Goal: Complete application form

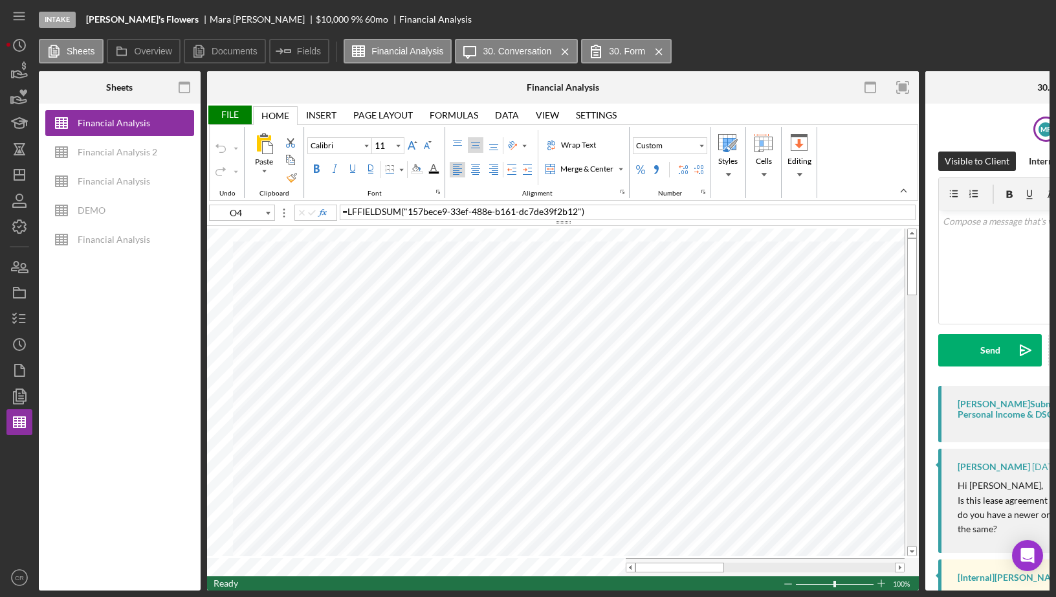
scroll to position [0, 386]
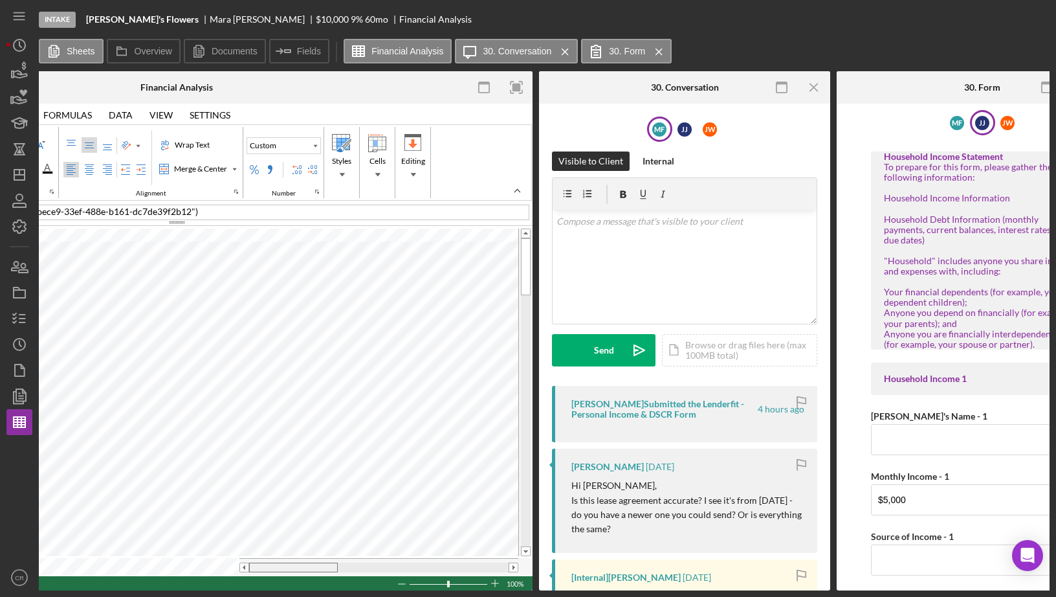
drag, startPoint x: 314, startPoint y: 562, endPoint x: 271, endPoint y: 562, distance: 43.4
click at [271, 562] on div at bounding box center [293, 567] width 89 height 10
click at [817, 87] on icon "Icon/Menu Close" at bounding box center [814, 87] width 29 height 29
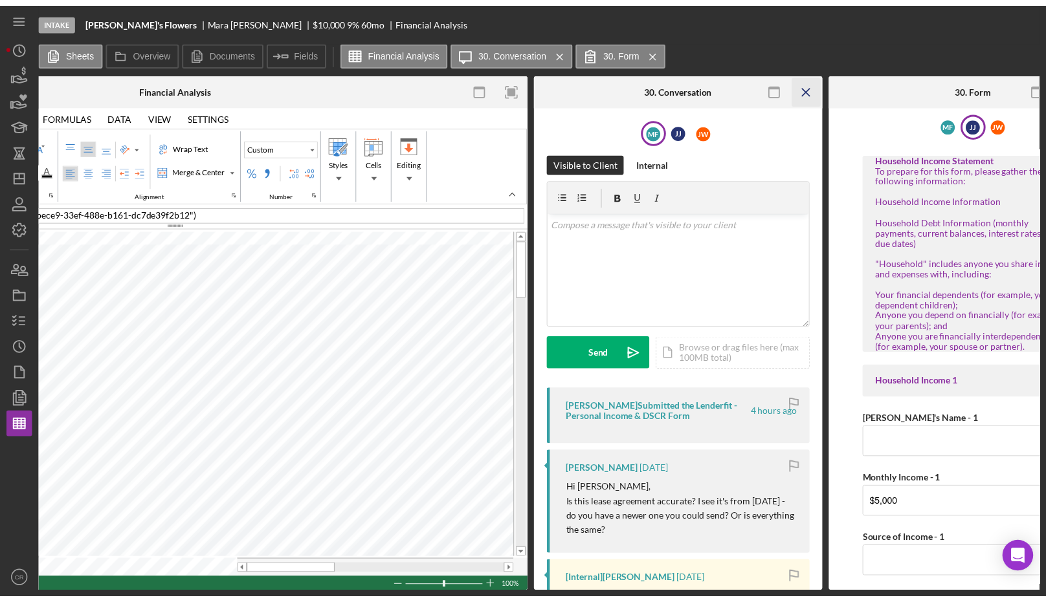
scroll to position [0, 167]
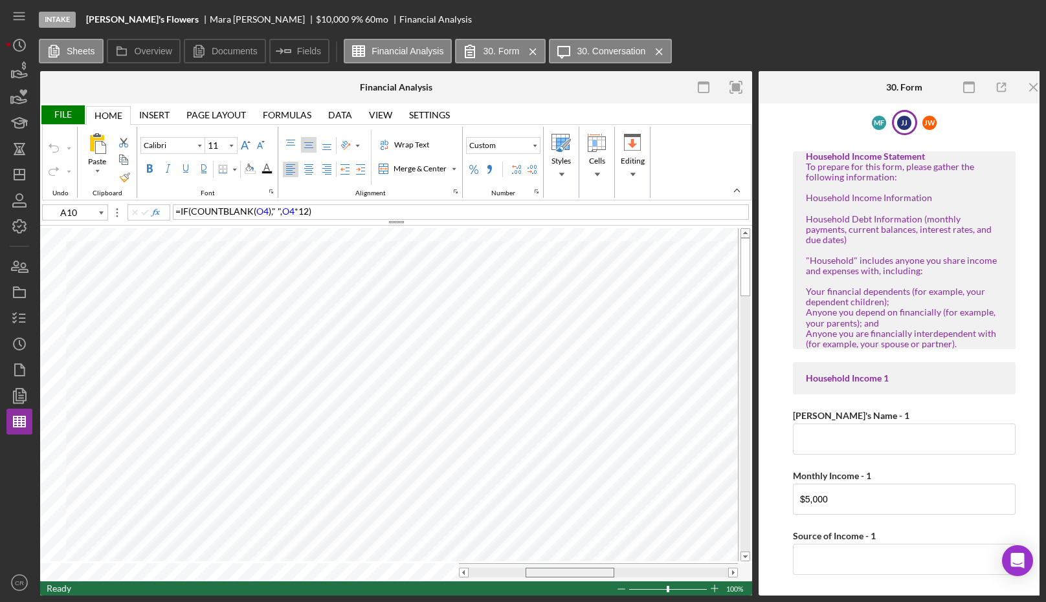
drag, startPoint x: 511, startPoint y: 570, endPoint x: 568, endPoint y: 574, distance: 57.1
click at [568, 574] on div at bounding box center [598, 573] width 279 height 18
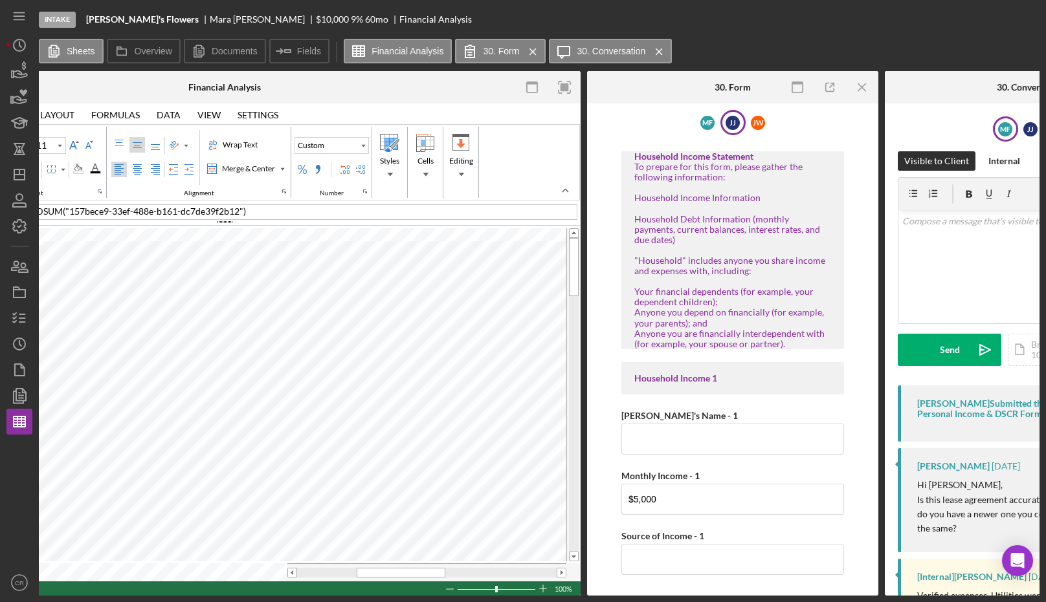
scroll to position [0, 339]
click at [703, 123] on div "M F" at bounding box center [707, 123] width 14 height 14
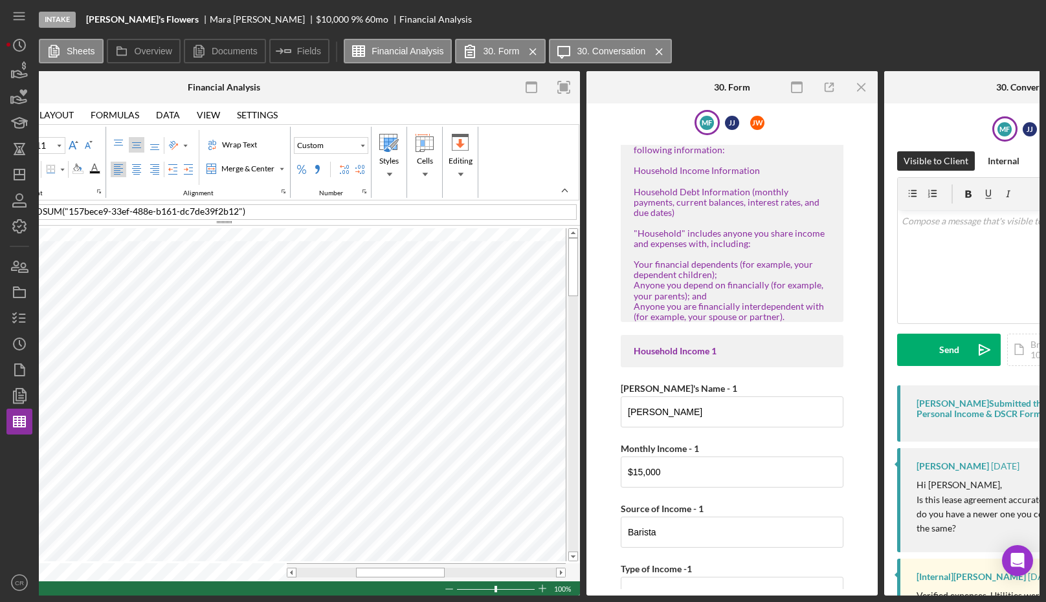
scroll to position [30, 0]
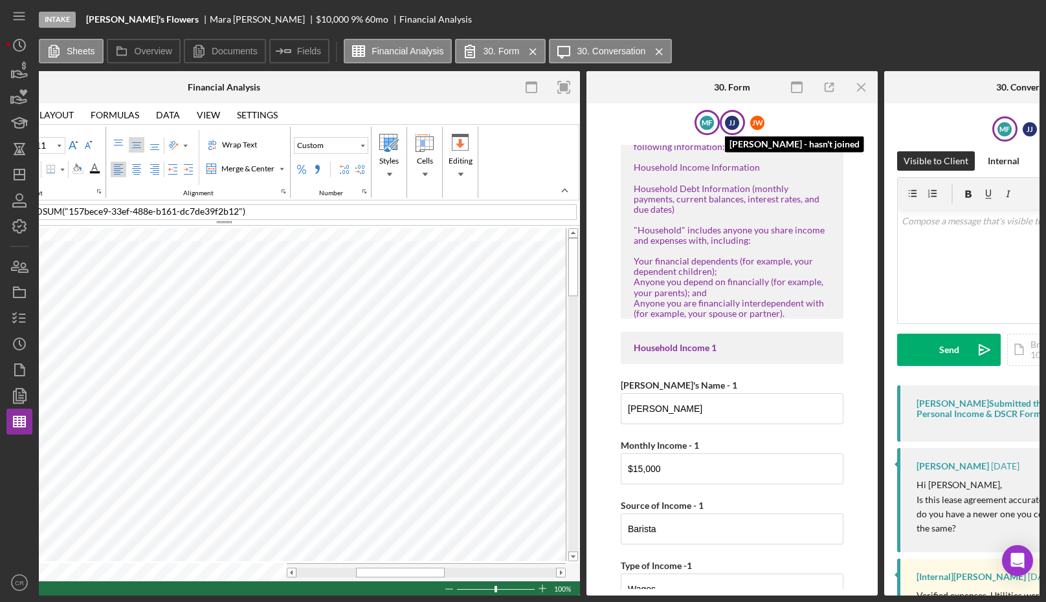
click at [734, 123] on div "J J" at bounding box center [732, 123] width 14 height 14
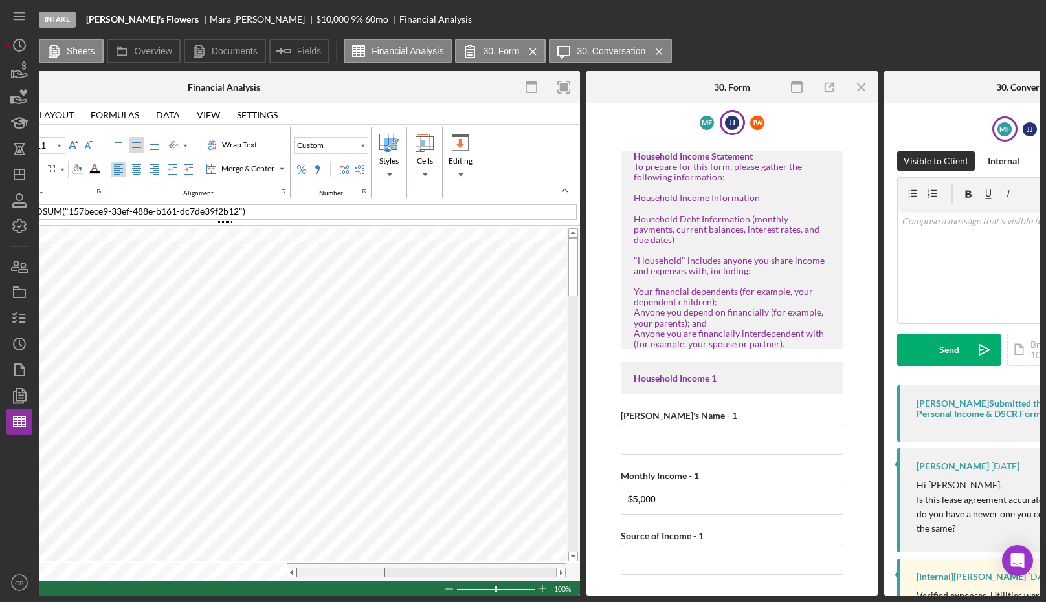
click at [280, 564] on tr at bounding box center [217, 573] width 698 height 18
drag, startPoint x: 335, startPoint y: 568, endPoint x: 392, endPoint y: 569, distance: 57.6
click at [392, 569] on div at bounding box center [397, 573] width 89 height 10
click at [705, 122] on div "M F" at bounding box center [707, 123] width 14 height 14
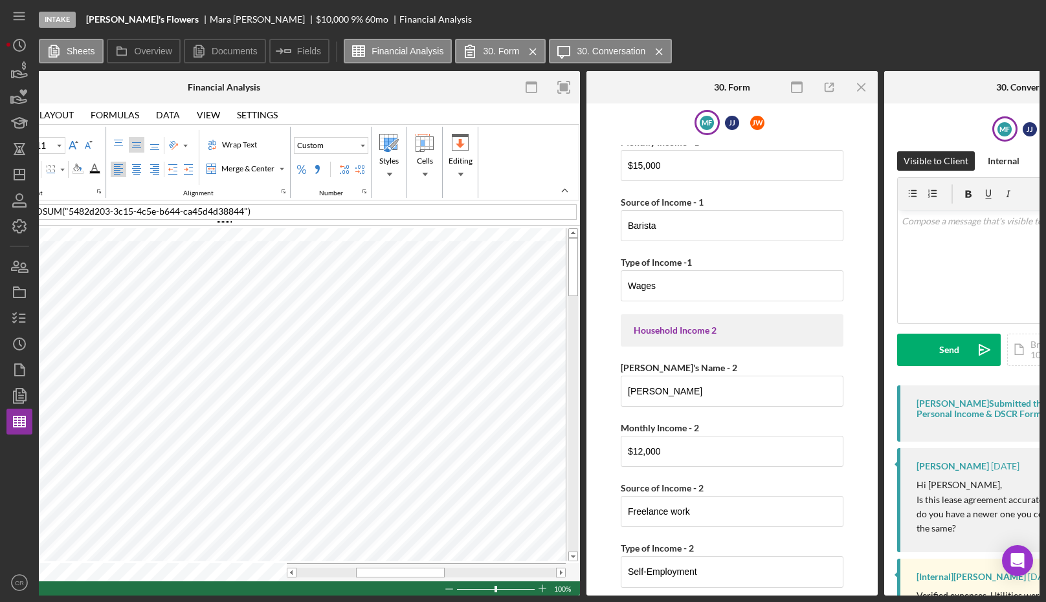
scroll to position [324, 0]
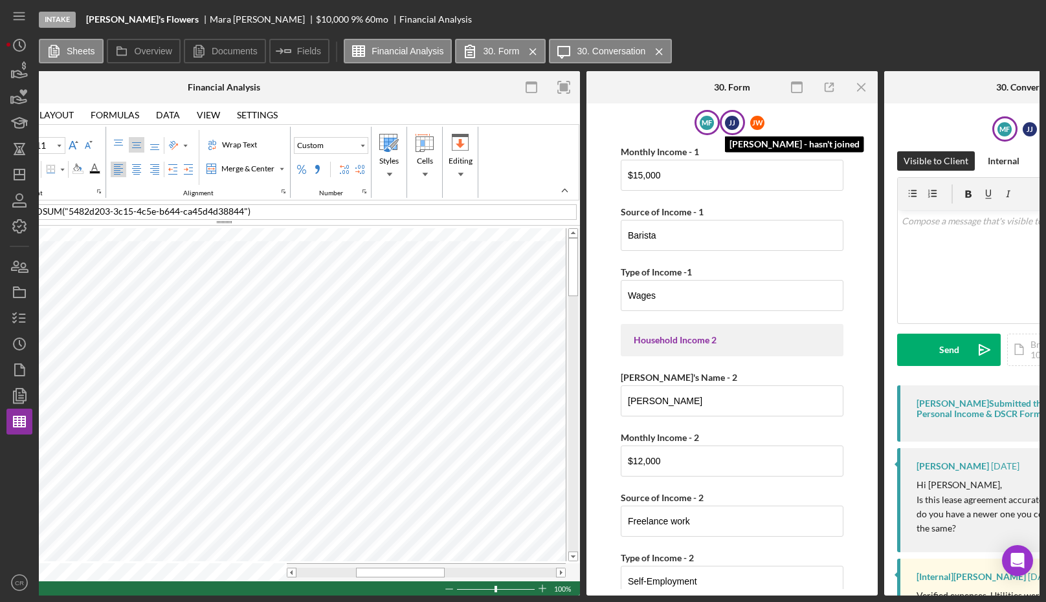
click at [733, 123] on div "J J" at bounding box center [732, 123] width 14 height 14
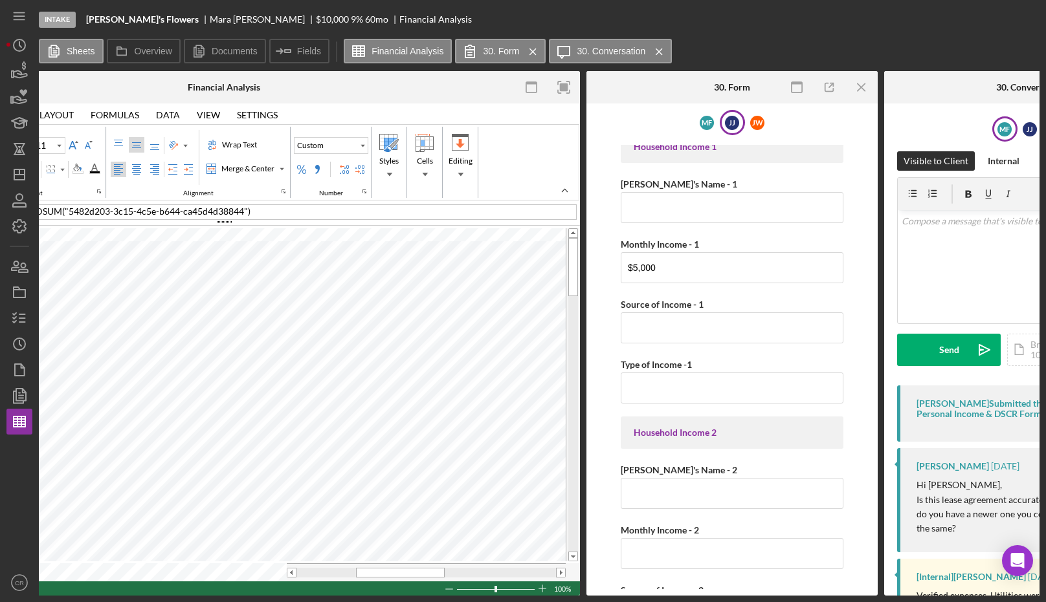
scroll to position [232, 0]
click at [265, 564] on tr at bounding box center [217, 573] width 698 height 18
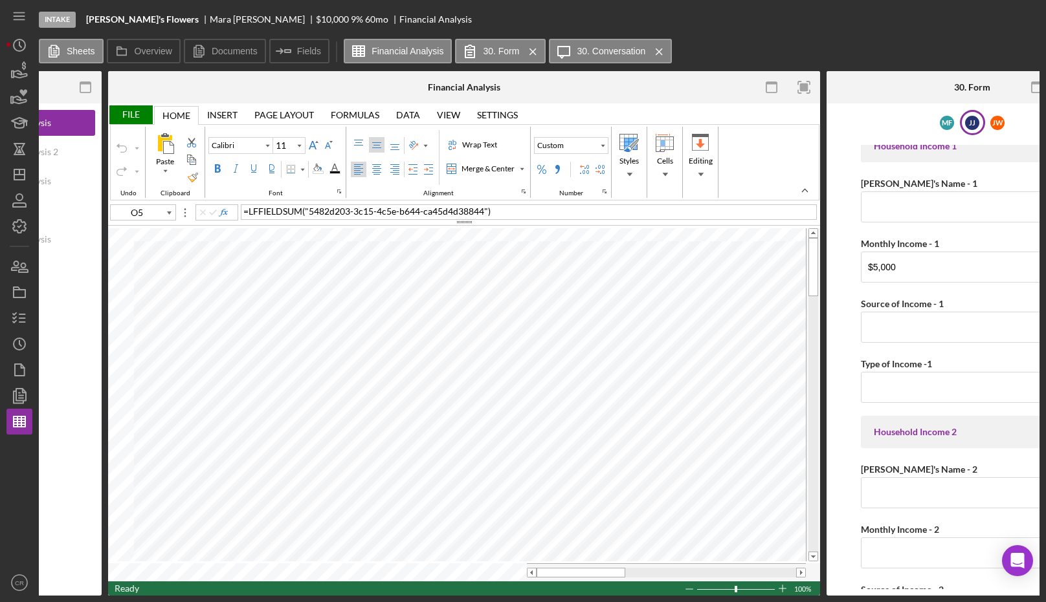
scroll to position [0, 80]
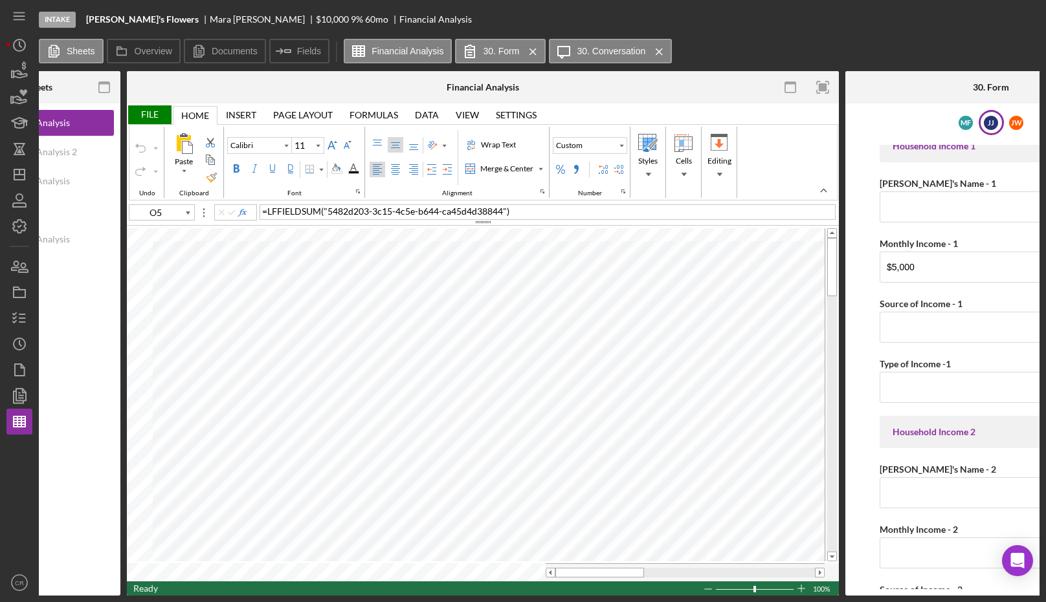
type input "A11"
drag, startPoint x: 612, startPoint y: 569, endPoint x: 665, endPoint y: 571, distance: 53.1
click at [665, 571] on div at bounding box center [652, 573] width 89 height 10
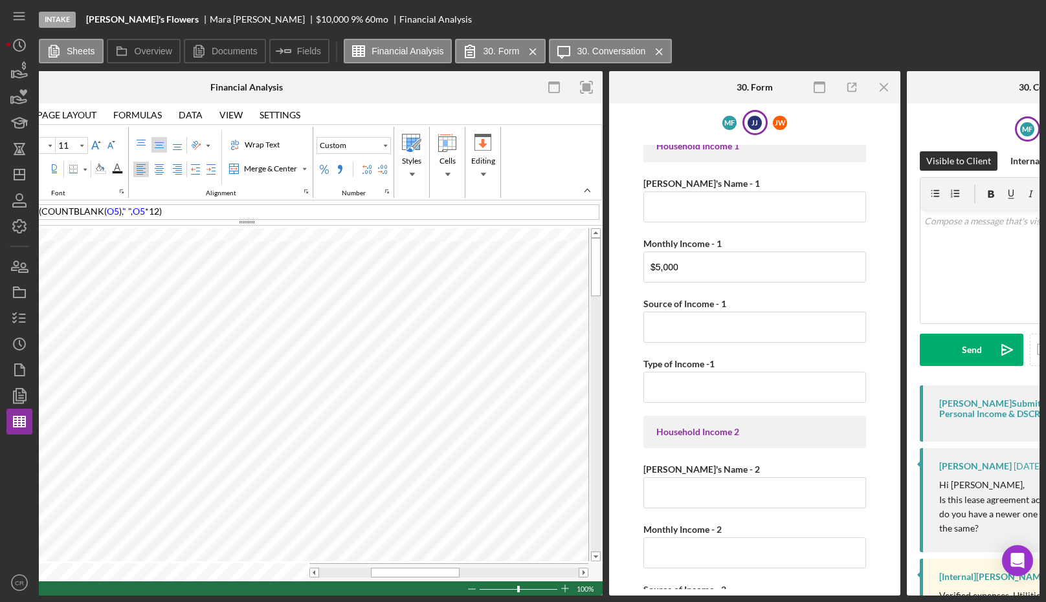
scroll to position [0, 317]
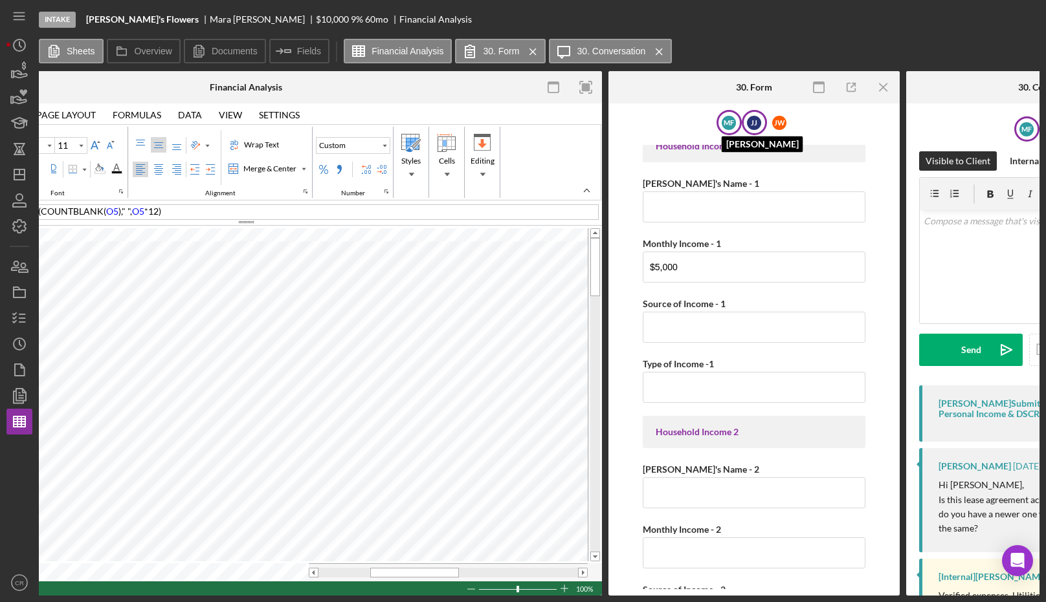
click at [725, 120] on div "M F" at bounding box center [729, 123] width 14 height 14
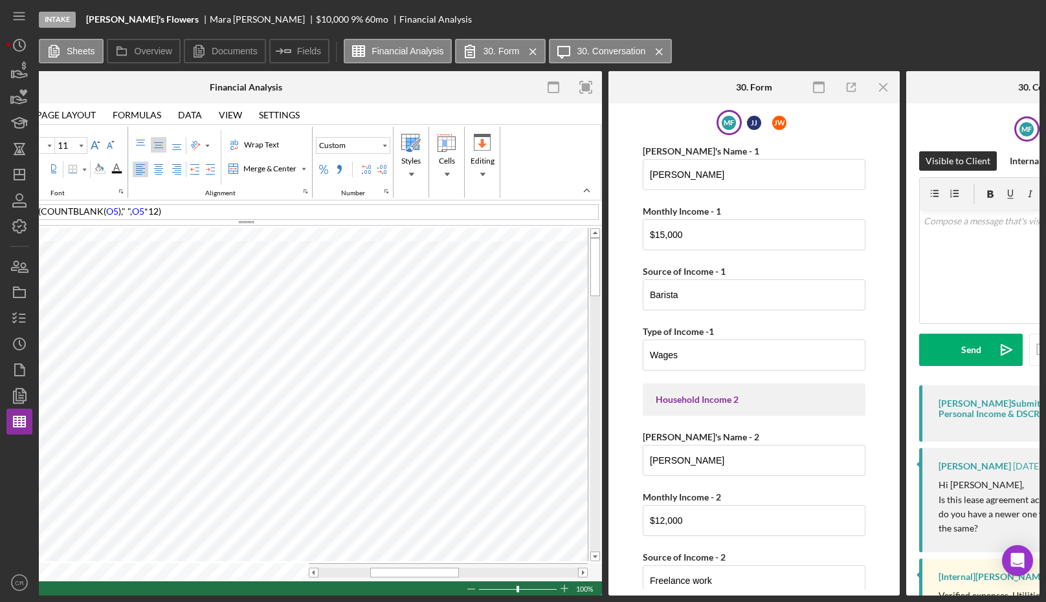
scroll to position [272, 0]
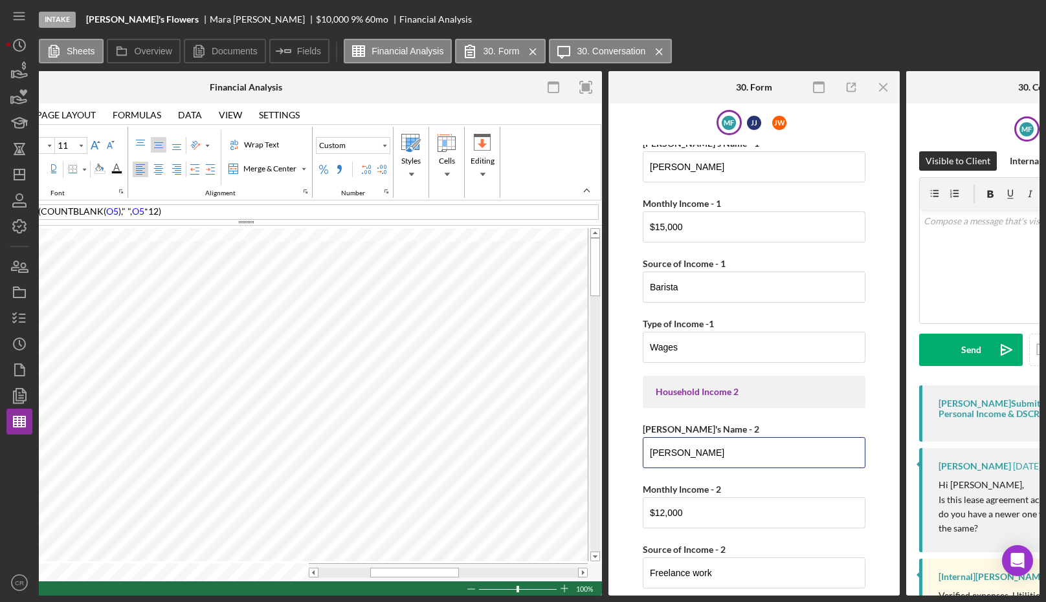
drag, startPoint x: 728, startPoint y: 447, endPoint x: 641, endPoint y: 441, distance: 87.5
click at [641, 441] on form "Household Income Statement To prepare for this form, please gather the followin…" at bounding box center [754, 367] width 278 height 445
type input "J"
type input "[PERSON_NAME]"
click at [630, 428] on form "Household Income Statement To prepare for this form, please gather the followin…" at bounding box center [754, 367] width 278 height 445
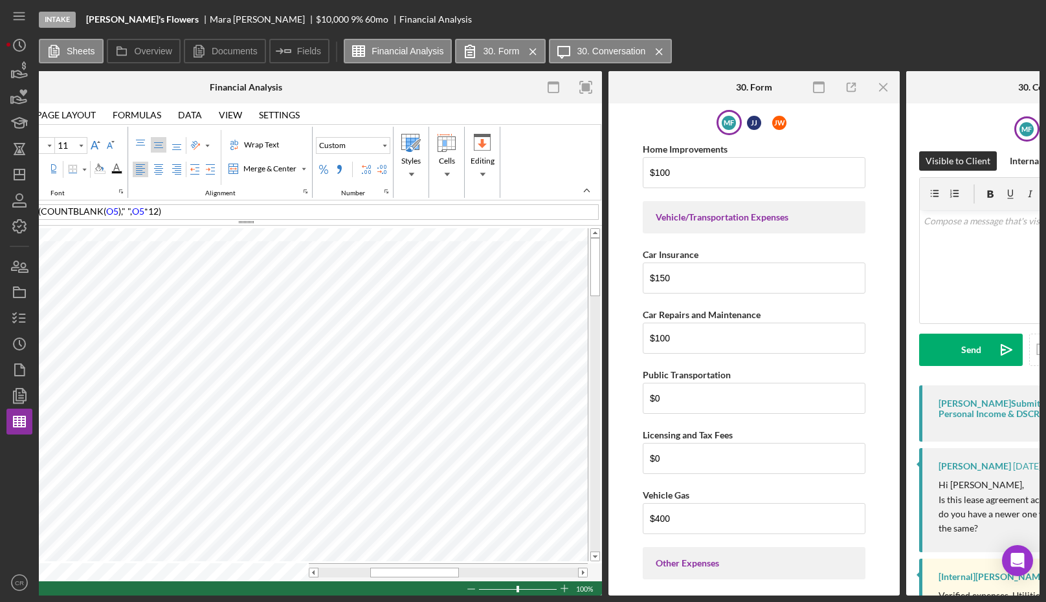
scroll to position [3066, 0]
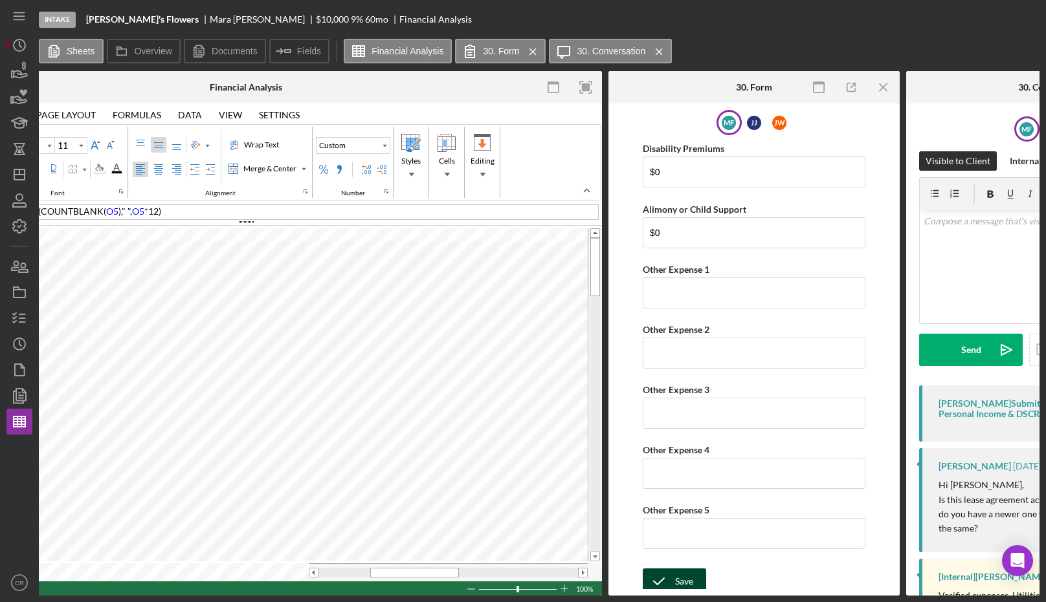
click at [687, 569] on div "Save" at bounding box center [684, 582] width 18 height 26
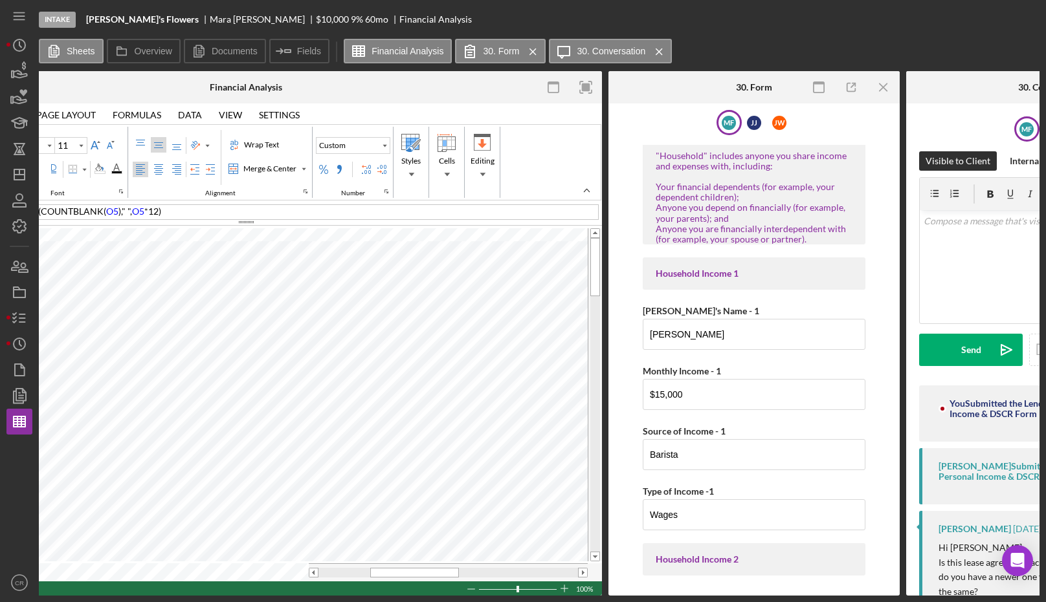
scroll to position [0, 0]
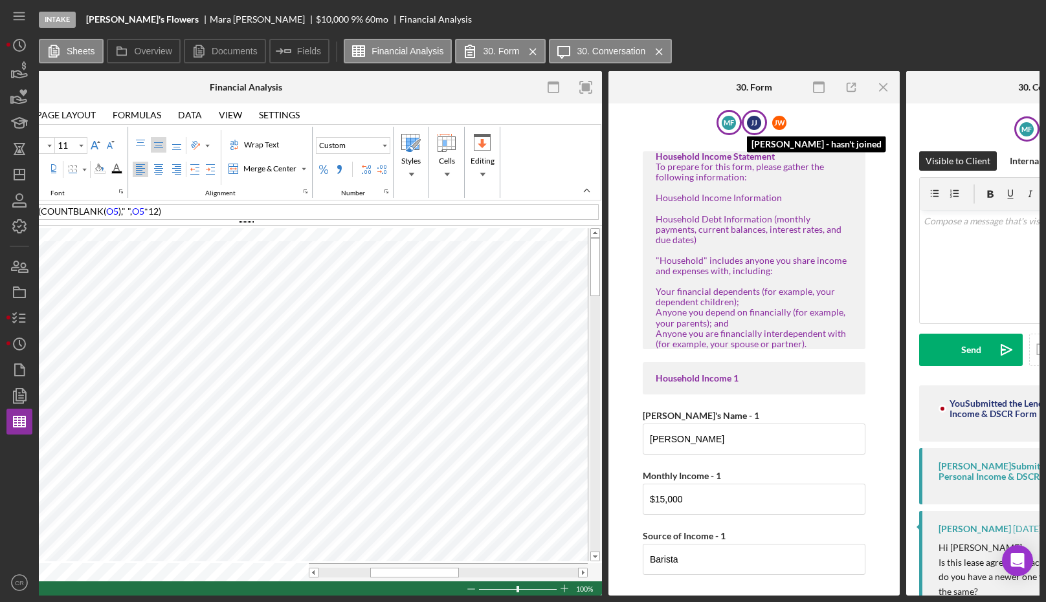
click at [758, 116] on div "J J" at bounding box center [754, 123] width 14 height 14
click at [307, 564] on tr at bounding box center [239, 573] width 698 height 18
click at [273, 557] on table at bounding box center [246, 403] width 712 height 355
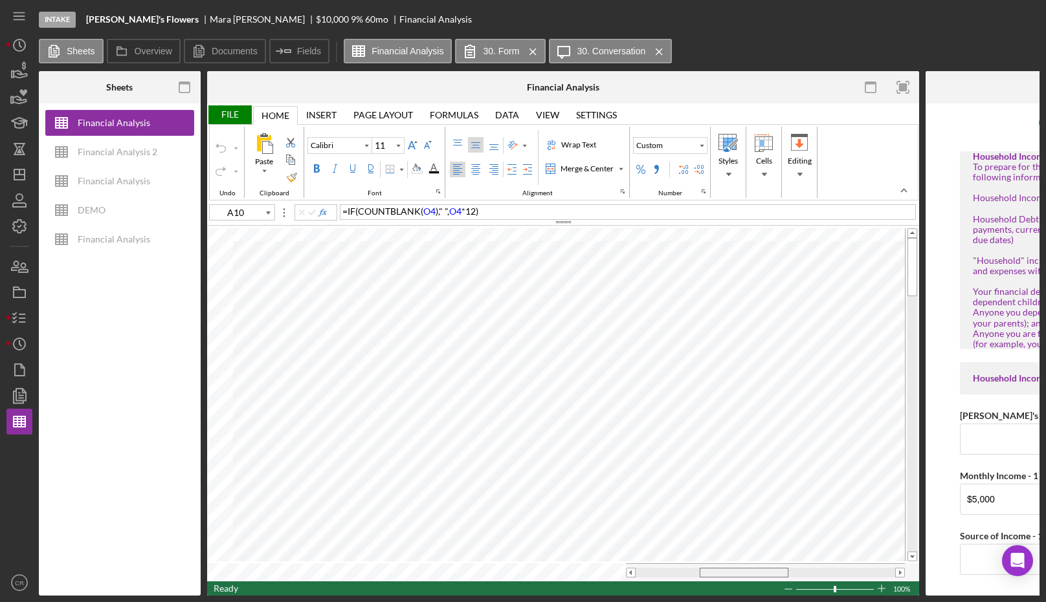
drag, startPoint x: 692, startPoint y: 567, endPoint x: 769, endPoint y: 566, distance: 77.0
click at [769, 568] on div at bounding box center [744, 573] width 89 height 10
drag, startPoint x: 773, startPoint y: 566, endPoint x: 828, endPoint y: 566, distance: 54.4
click at [828, 568] on div at bounding box center [808, 573] width 89 height 10
drag, startPoint x: 804, startPoint y: 570, endPoint x: 731, endPoint y: 571, distance: 73.1
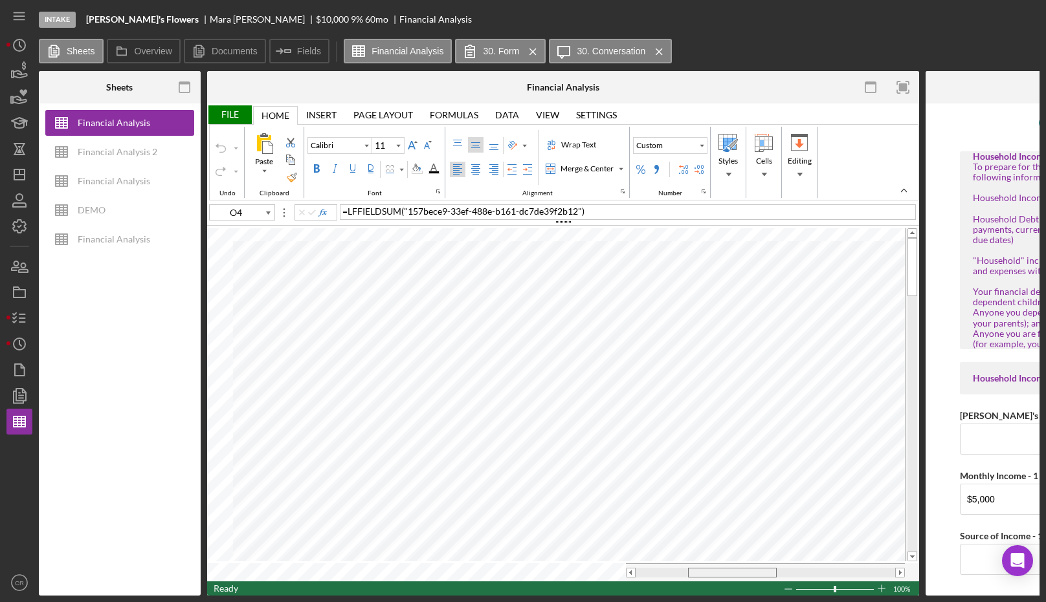
click at [731, 571] on span at bounding box center [732, 573] width 8 height 8
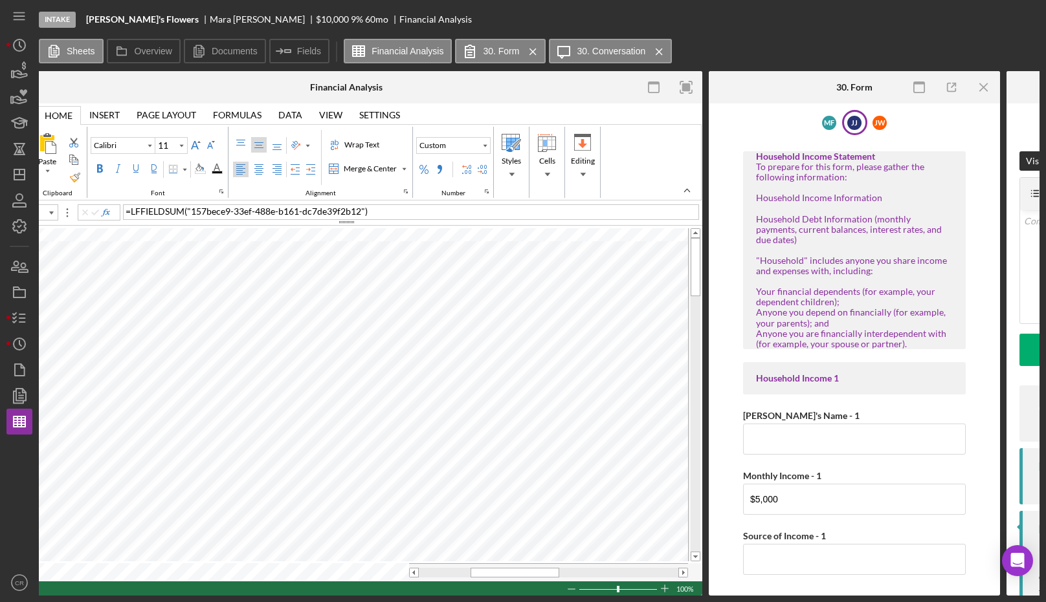
scroll to position [0, 243]
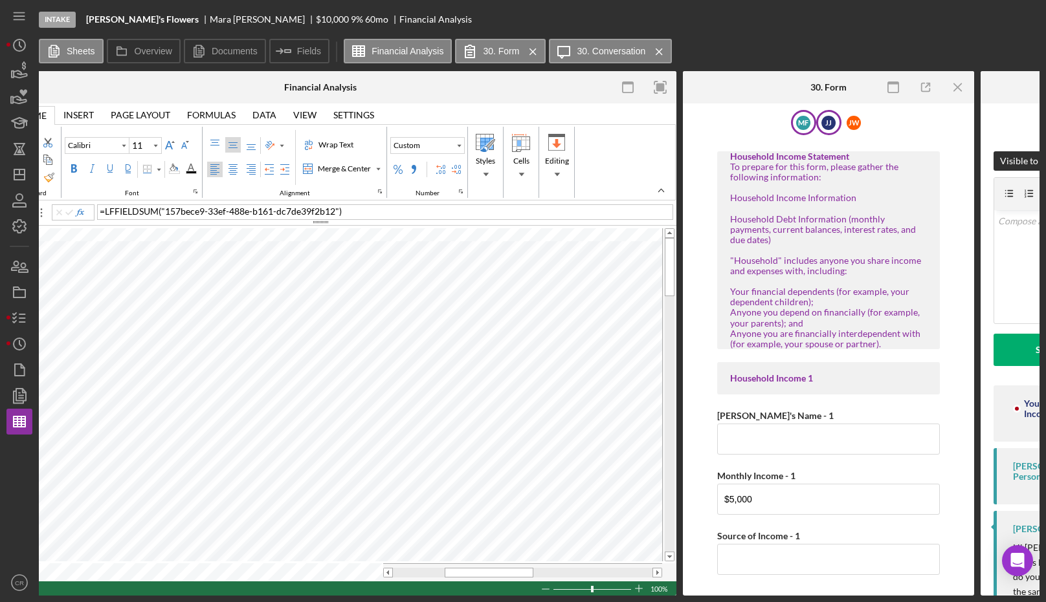
click at [802, 124] on div "M F" at bounding box center [803, 123] width 14 height 14
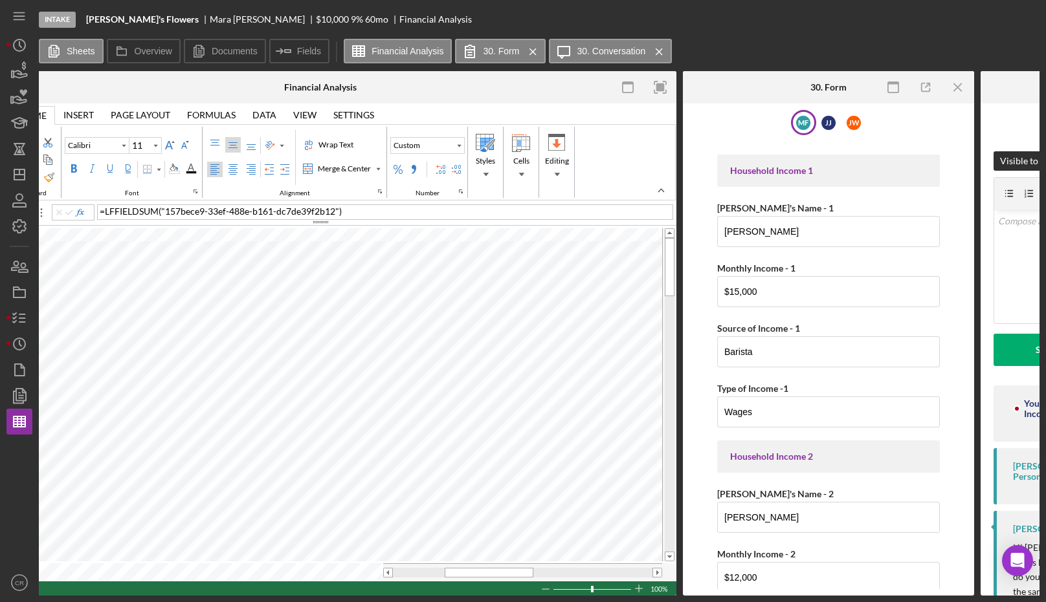
scroll to position [209, 0]
click at [828, 124] on div "J J" at bounding box center [828, 123] width 14 height 14
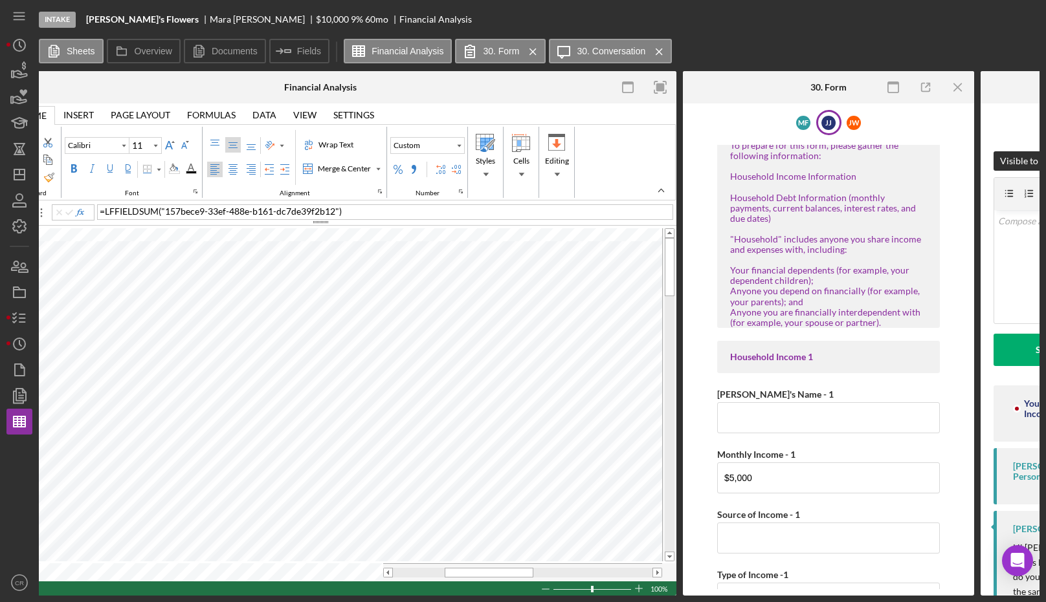
scroll to position [24, 0]
click at [802, 127] on div "M F" at bounding box center [803, 123] width 14 height 14
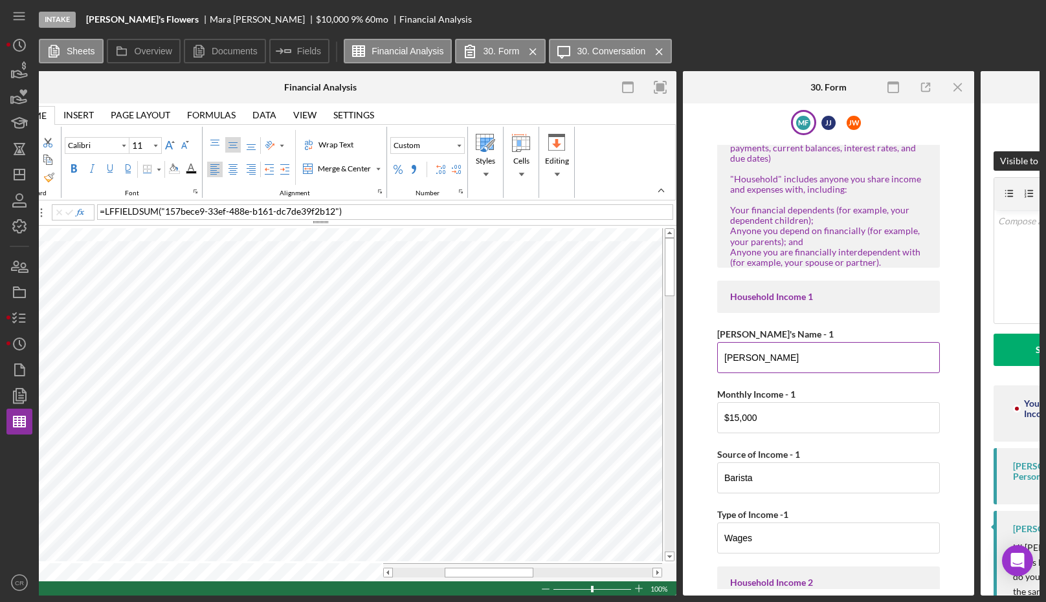
scroll to position [0, 0]
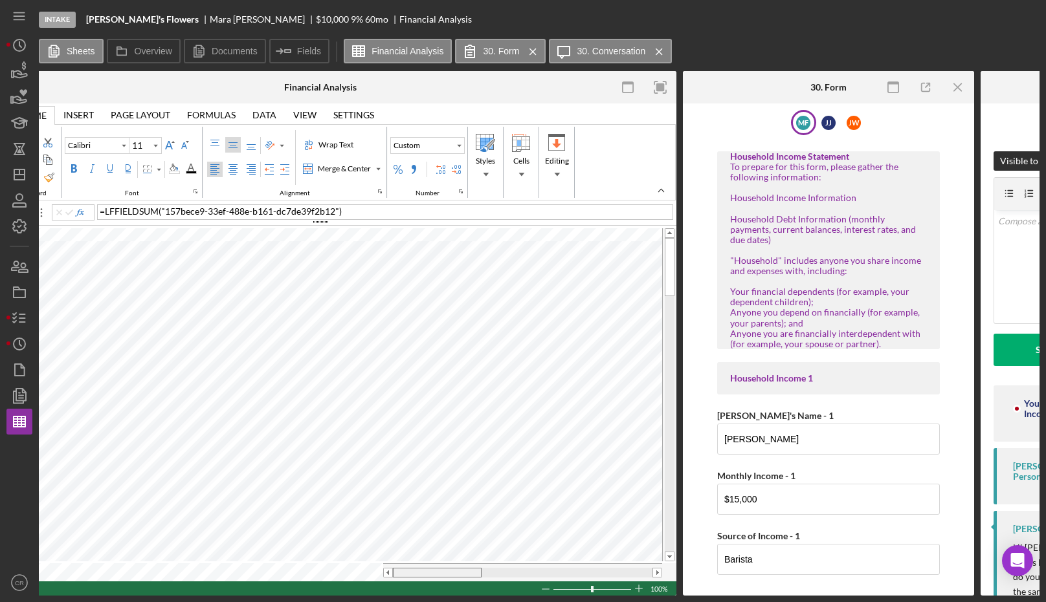
click at [360, 558] on table at bounding box center [320, 403] width 712 height 355
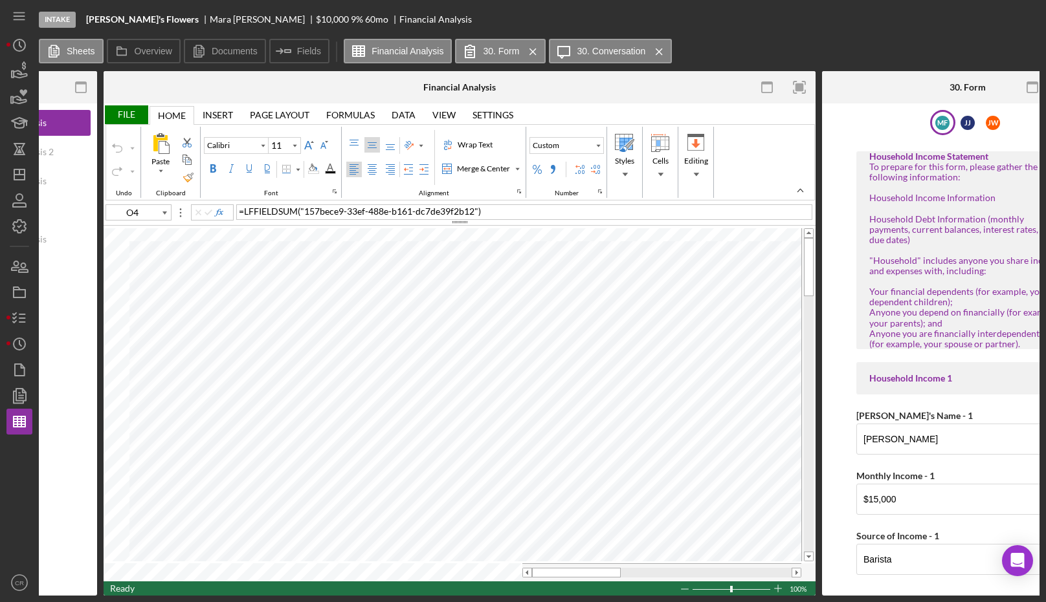
scroll to position [0, 102]
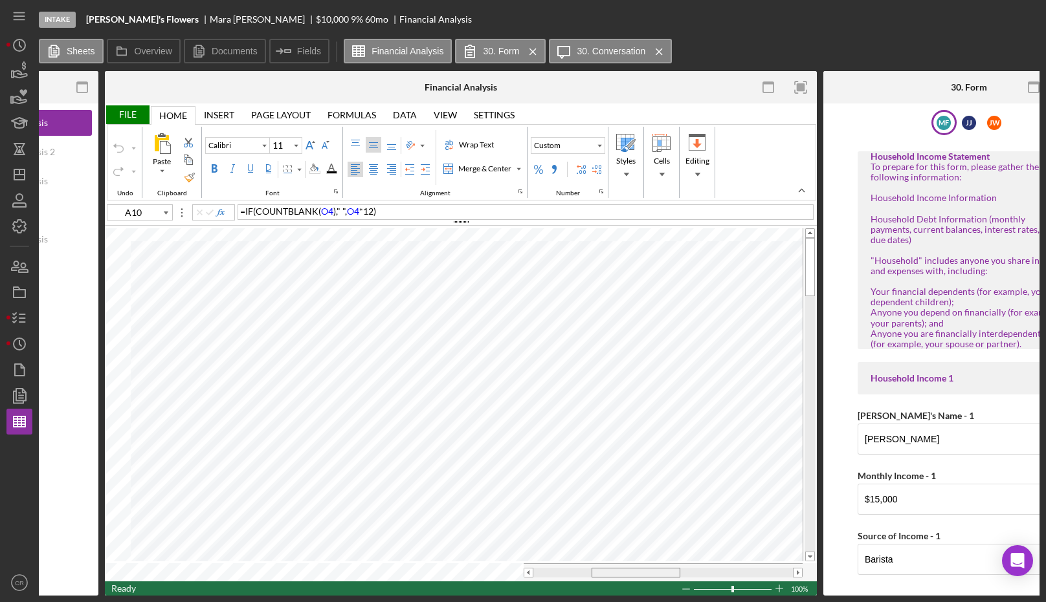
drag, startPoint x: 575, startPoint y: 568, endPoint x: 634, endPoint y: 573, distance: 58.5
click at [634, 573] on div at bounding box center [635, 573] width 89 height 10
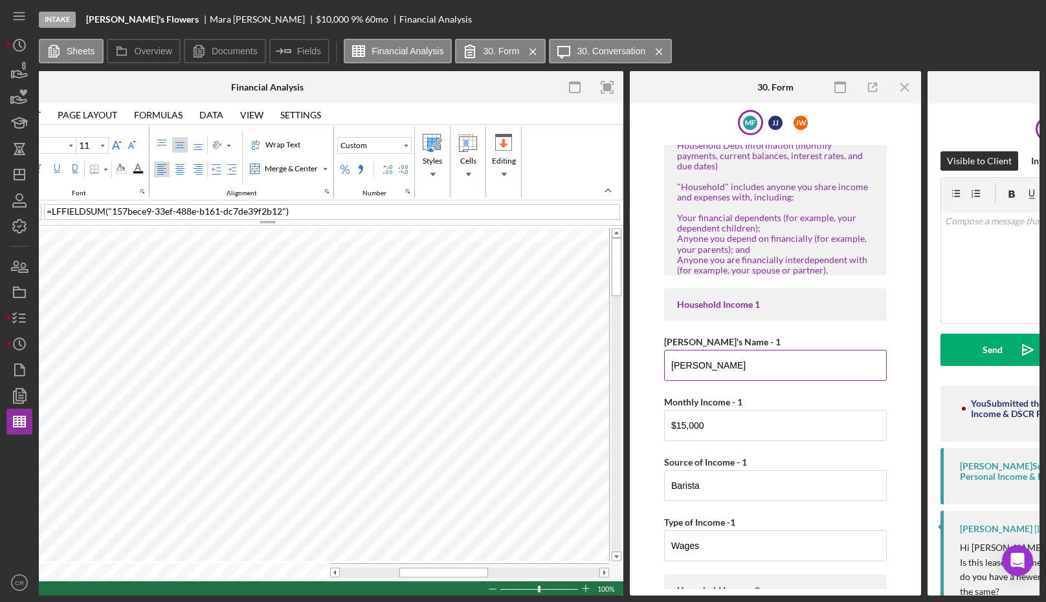
scroll to position [79, 0]
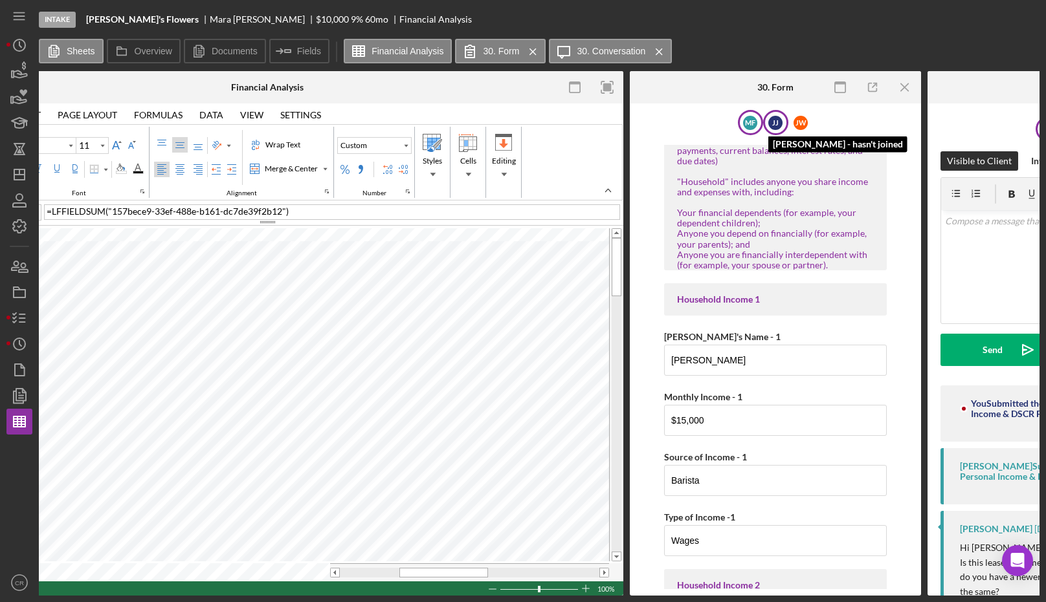
click at [774, 126] on div "J J" at bounding box center [775, 123] width 14 height 14
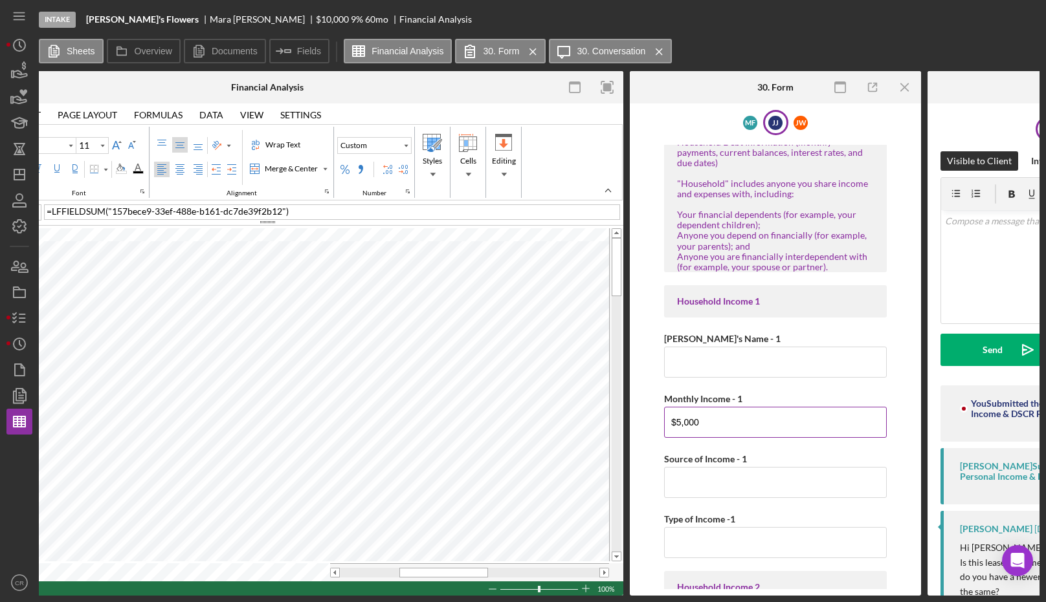
scroll to position [87, 0]
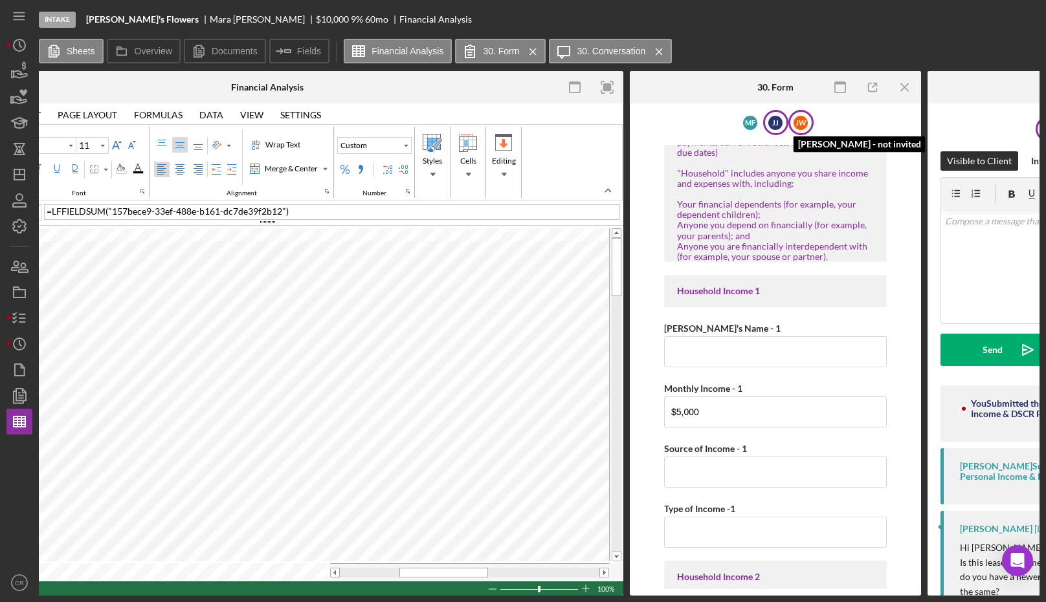
click at [801, 127] on div "[PERSON_NAME]" at bounding box center [800, 123] width 14 height 14
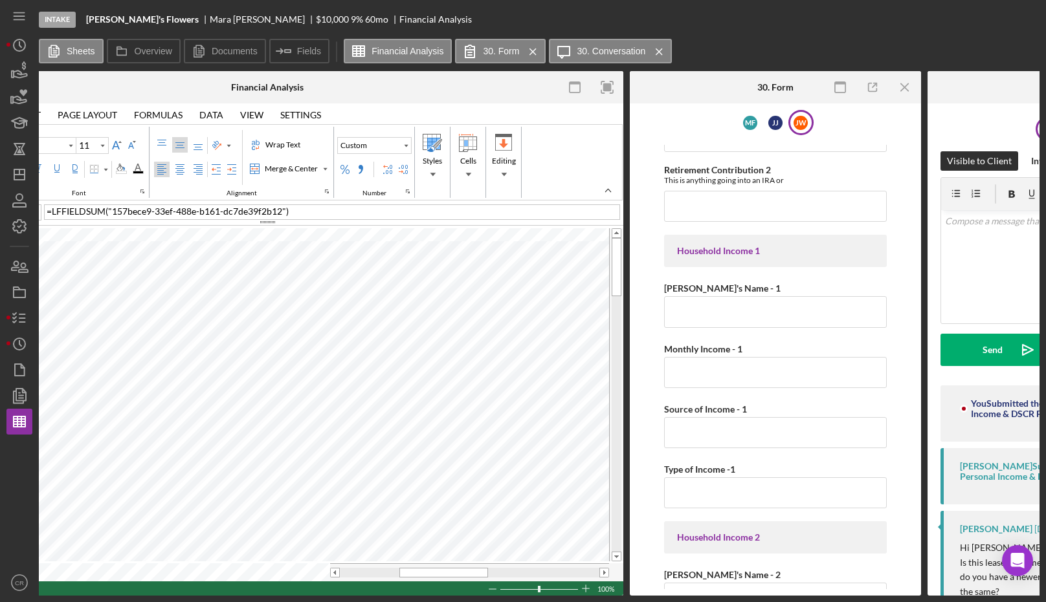
scroll to position [449, 0]
click at [751, 118] on div "M F" at bounding box center [750, 123] width 14 height 14
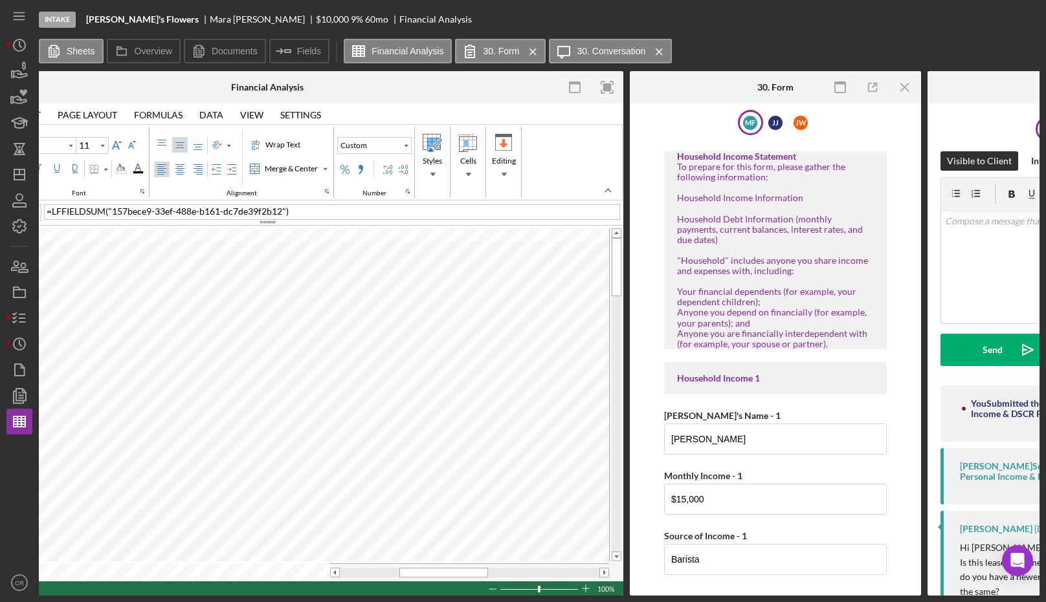
scroll to position [67, 0]
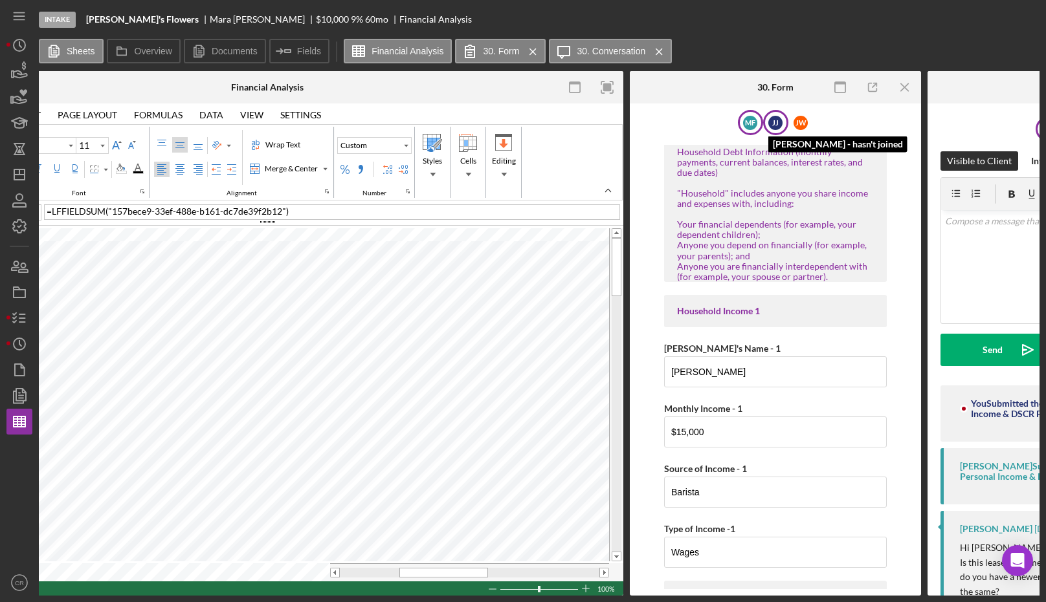
click at [780, 127] on div "J J" at bounding box center [775, 123] width 14 height 14
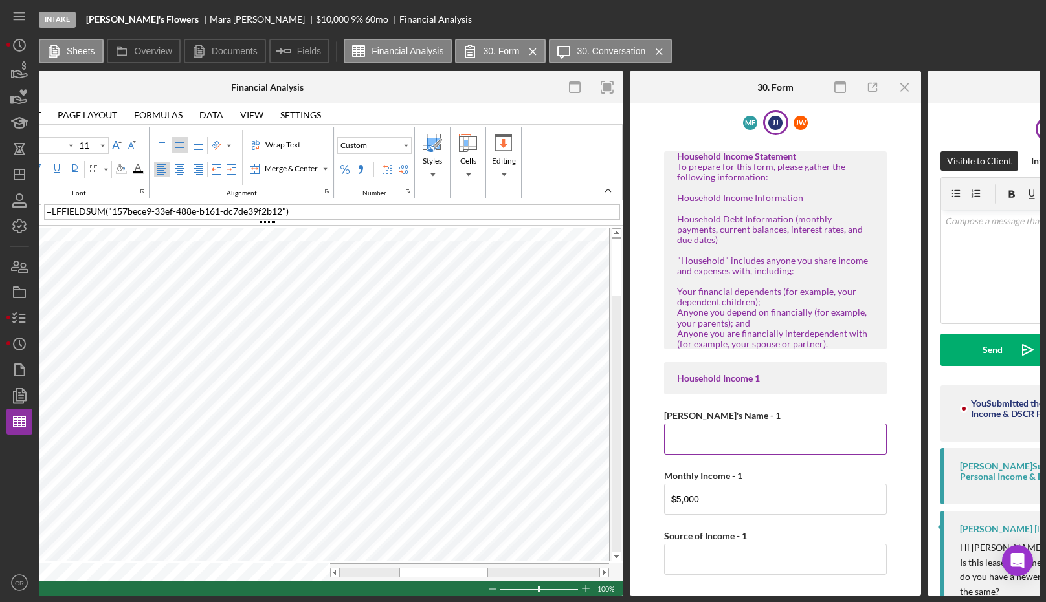
scroll to position [60, 0]
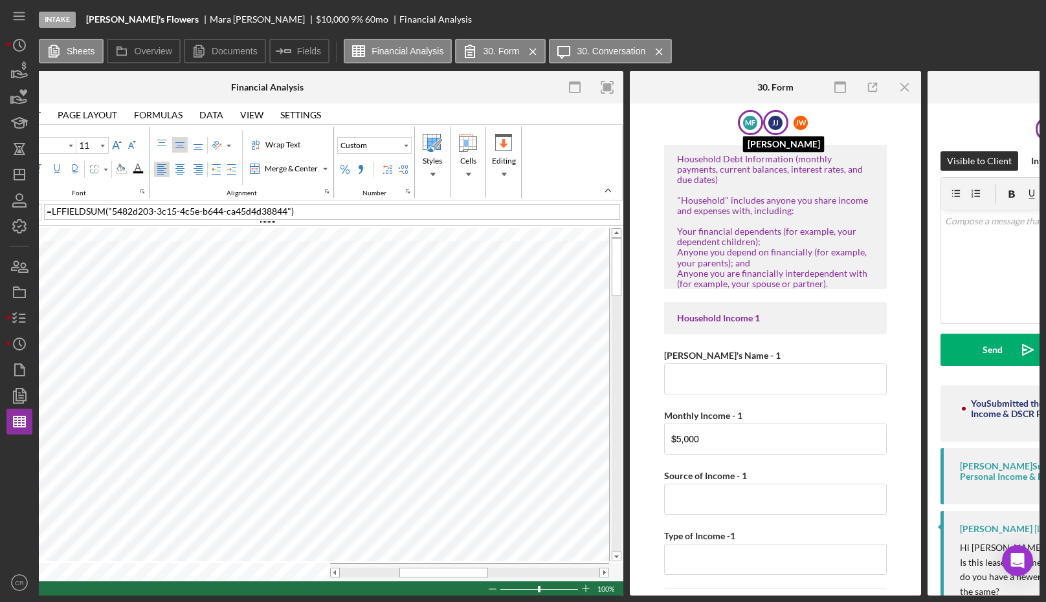
click at [747, 124] on div "M F" at bounding box center [750, 123] width 14 height 14
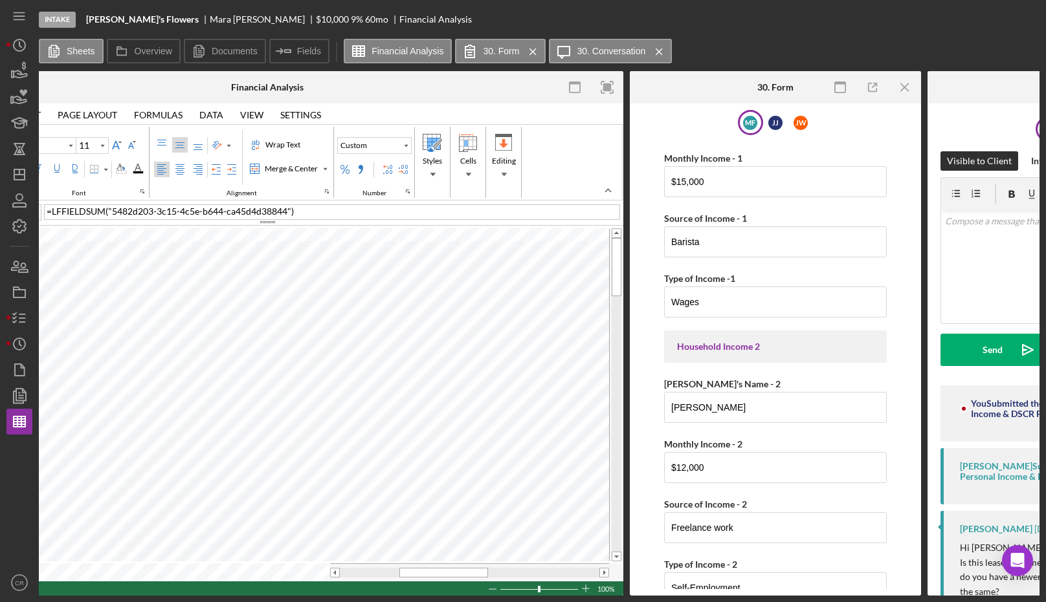
scroll to position [389, 0]
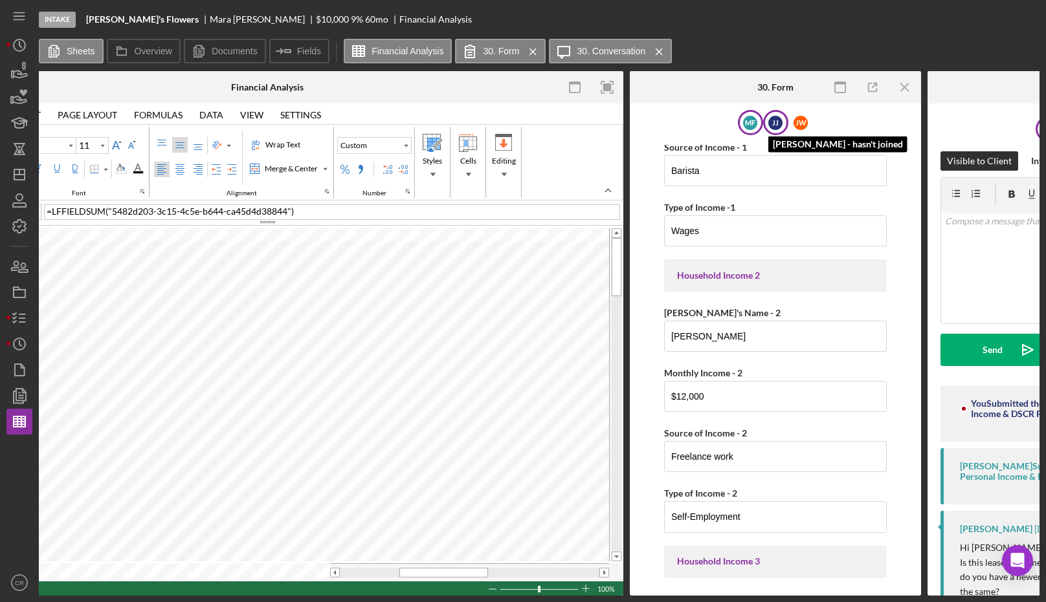
click at [780, 126] on div "J J" at bounding box center [775, 123] width 14 height 14
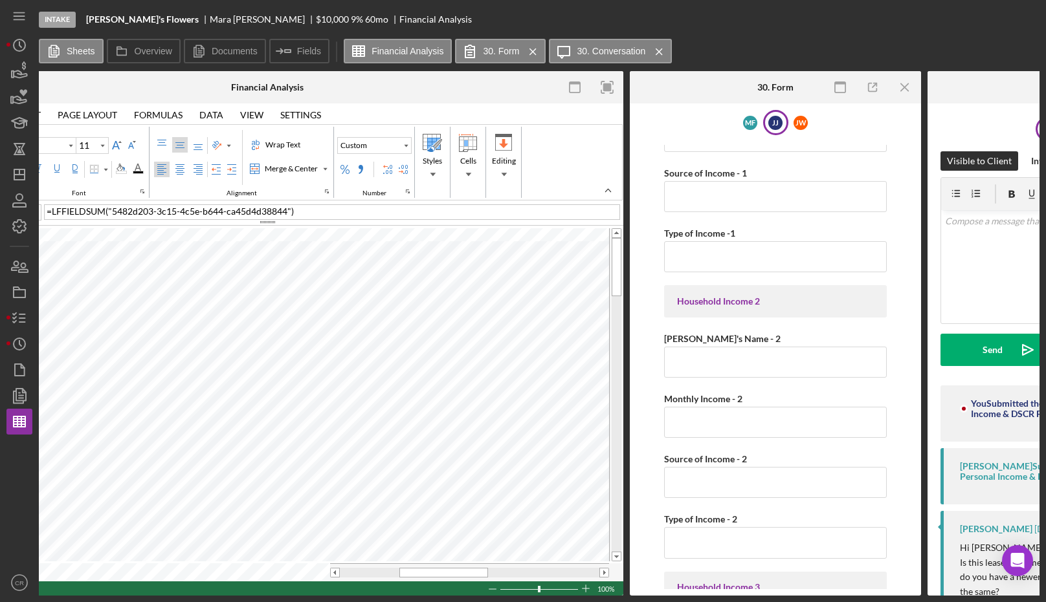
scroll to position [364, 0]
click at [805, 123] on div "[PERSON_NAME]" at bounding box center [800, 123] width 14 height 14
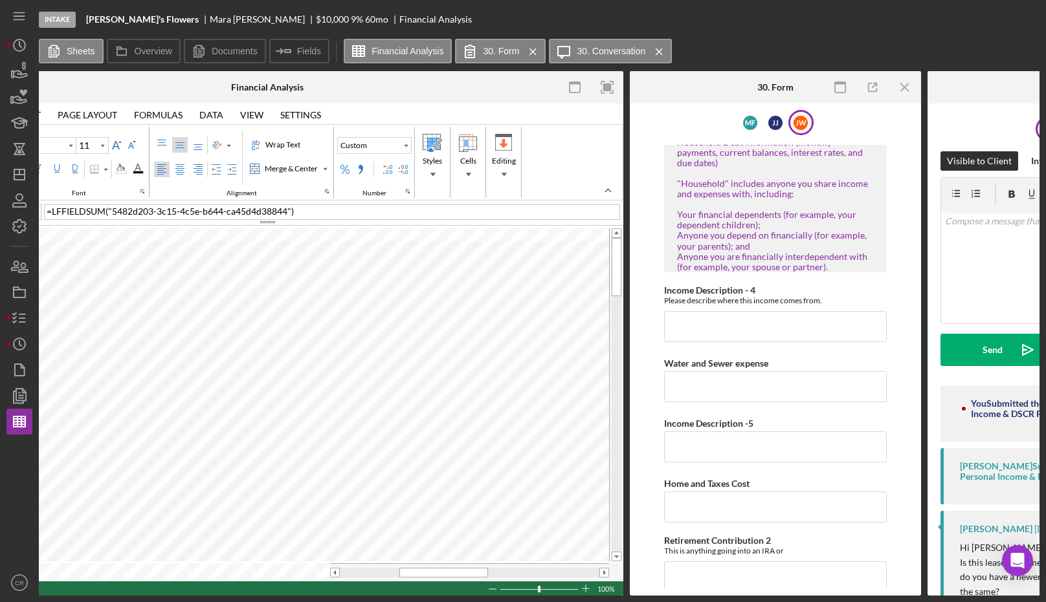
scroll to position [17, 0]
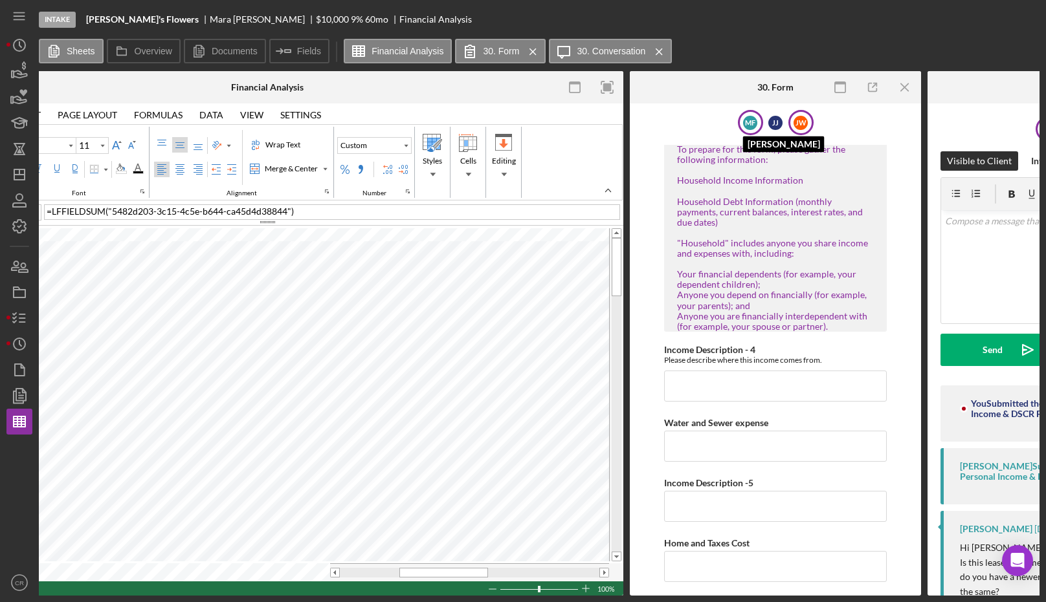
click at [753, 125] on div "M F" at bounding box center [750, 123] width 14 height 14
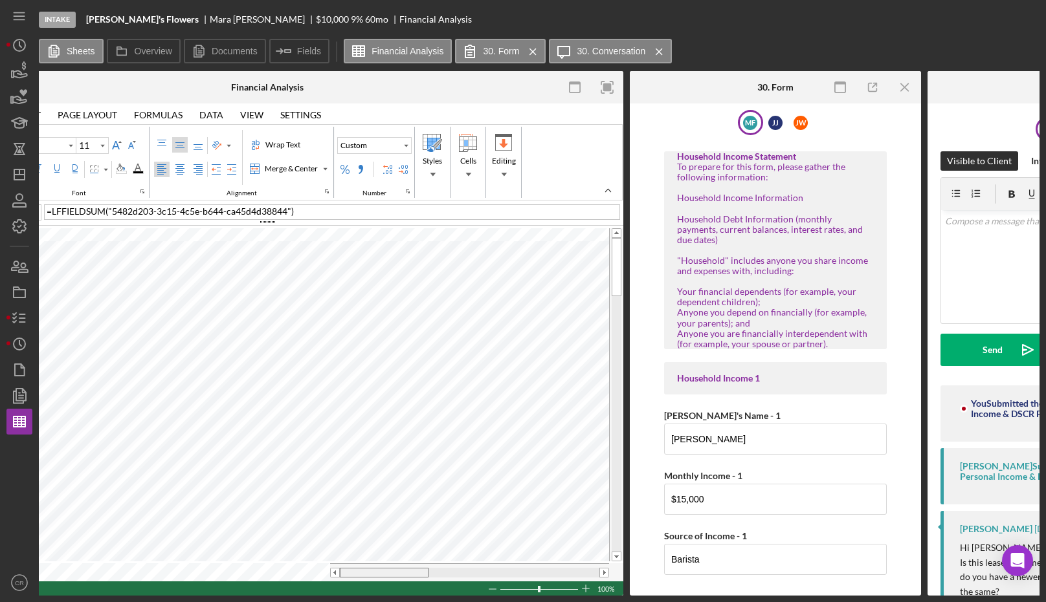
click at [317, 564] on tr at bounding box center [260, 573] width 698 height 18
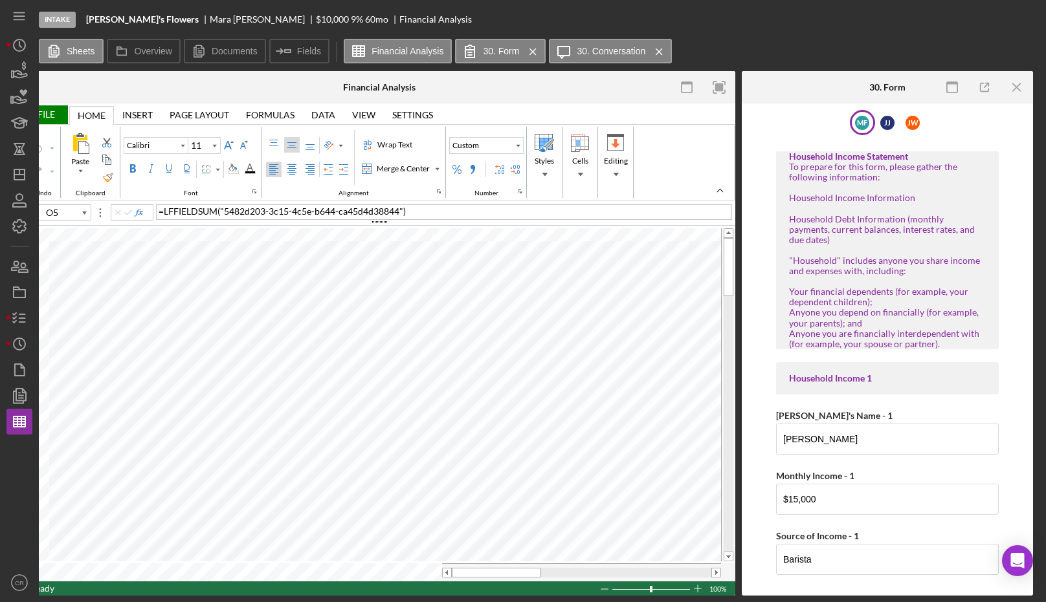
scroll to position [0, 42]
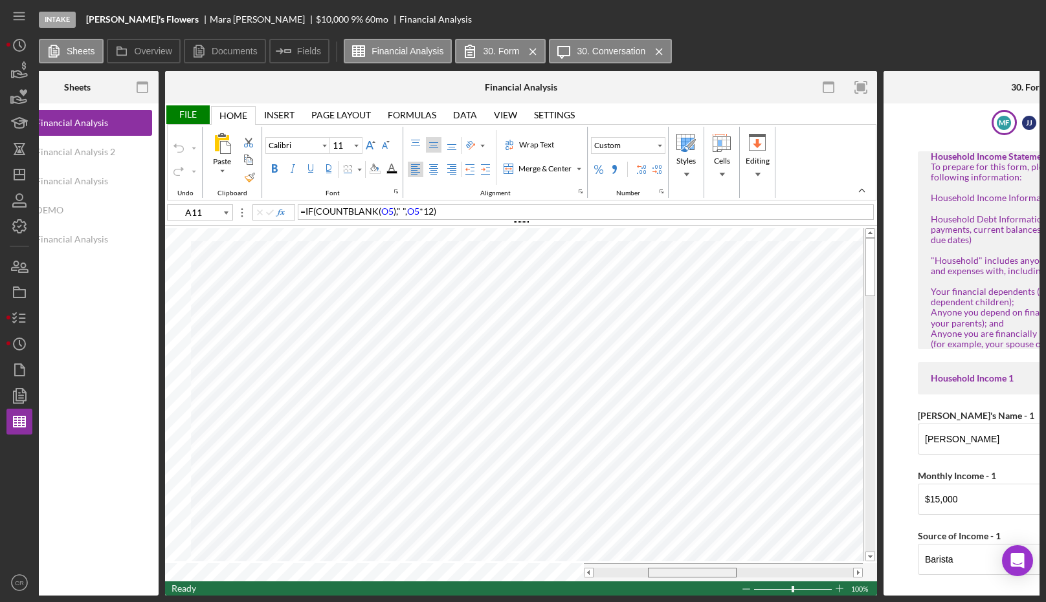
drag, startPoint x: 617, startPoint y: 568, endPoint x: 687, endPoint y: 570, distance: 69.9
click at [687, 570] on div at bounding box center [692, 573] width 89 height 10
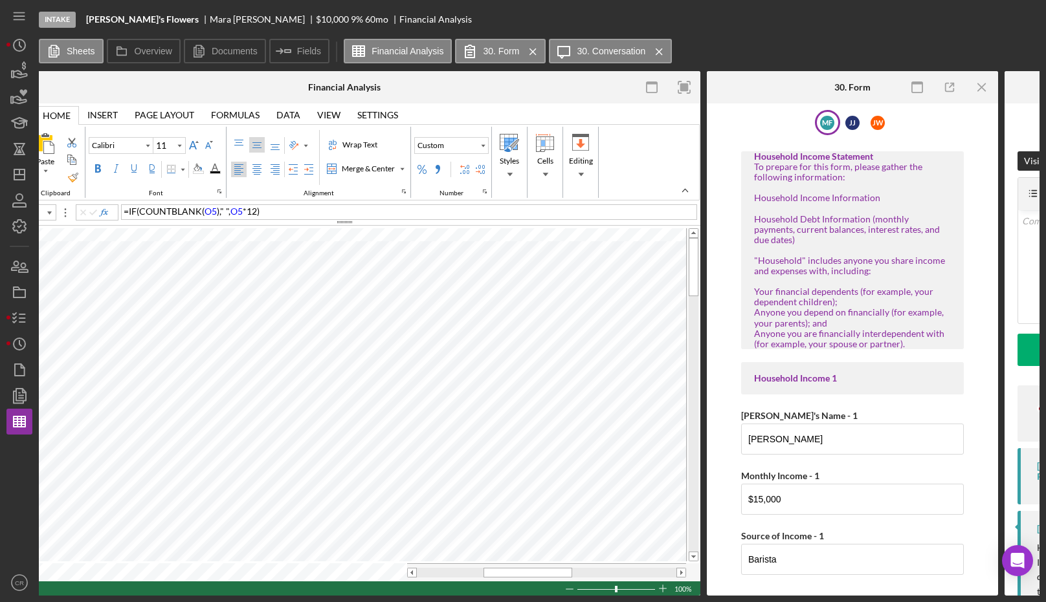
scroll to position [0, 219]
type input "M5"
type input "N5"
type input "L6"
drag, startPoint x: 526, startPoint y: 570, endPoint x: 429, endPoint y: 569, distance: 97.1
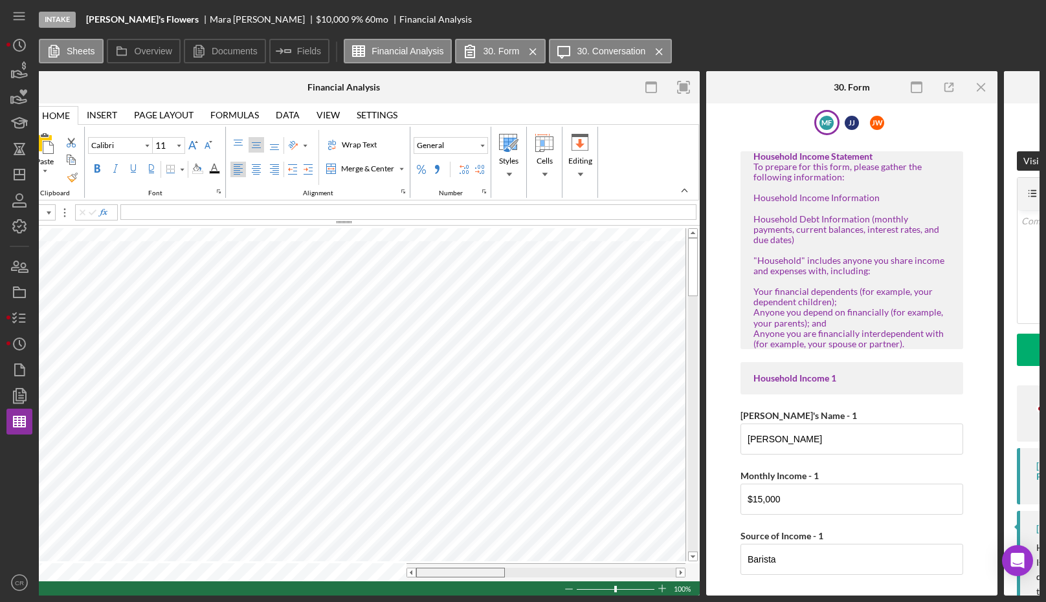
click at [429, 569] on div at bounding box center [460, 573] width 89 height 10
type input "L6"
type input "L7"
type input "L8"
type input "L10"
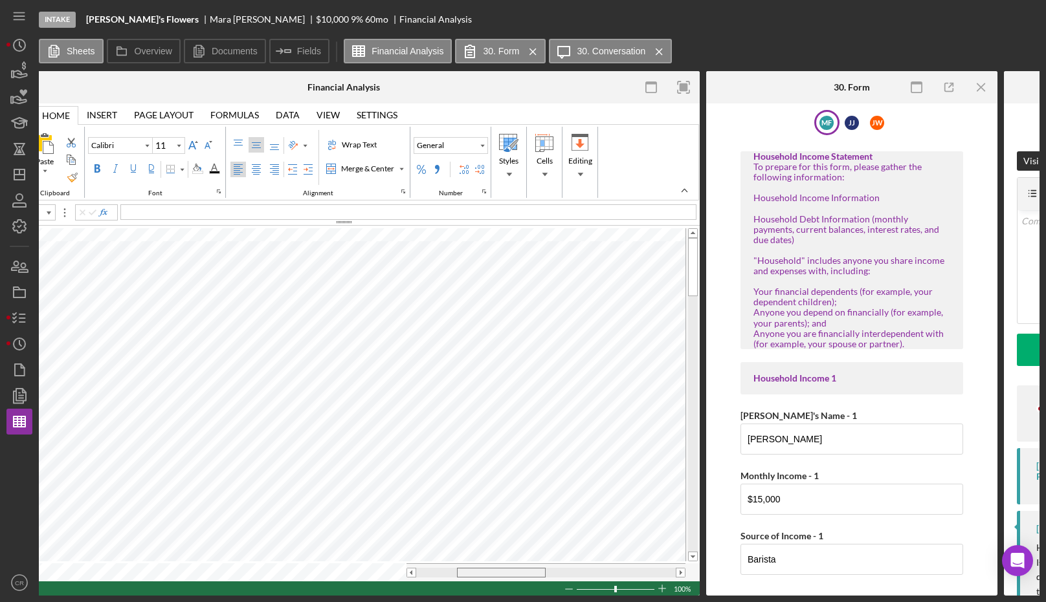
drag, startPoint x: 461, startPoint y: 569, endPoint x: 499, endPoint y: 571, distance: 38.2
click at [499, 571] on span at bounding box center [501, 573] width 8 height 8
drag, startPoint x: 463, startPoint y: 568, endPoint x: 417, endPoint y: 568, distance: 46.0
click at [417, 568] on div at bounding box center [460, 573] width 89 height 10
drag, startPoint x: 475, startPoint y: 568, endPoint x: 501, endPoint y: 569, distance: 25.9
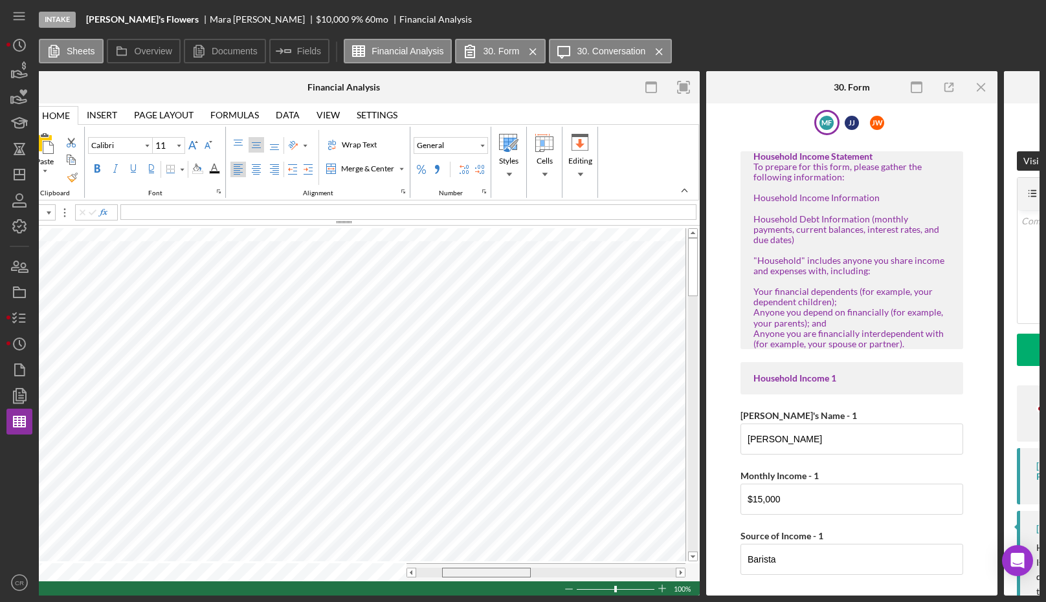
click at [501, 569] on div at bounding box center [486, 573] width 89 height 10
drag, startPoint x: 453, startPoint y: 567, endPoint x: 465, endPoint y: 566, distance: 11.7
click at [465, 568] on div at bounding box center [494, 573] width 89 height 10
type input "L4"
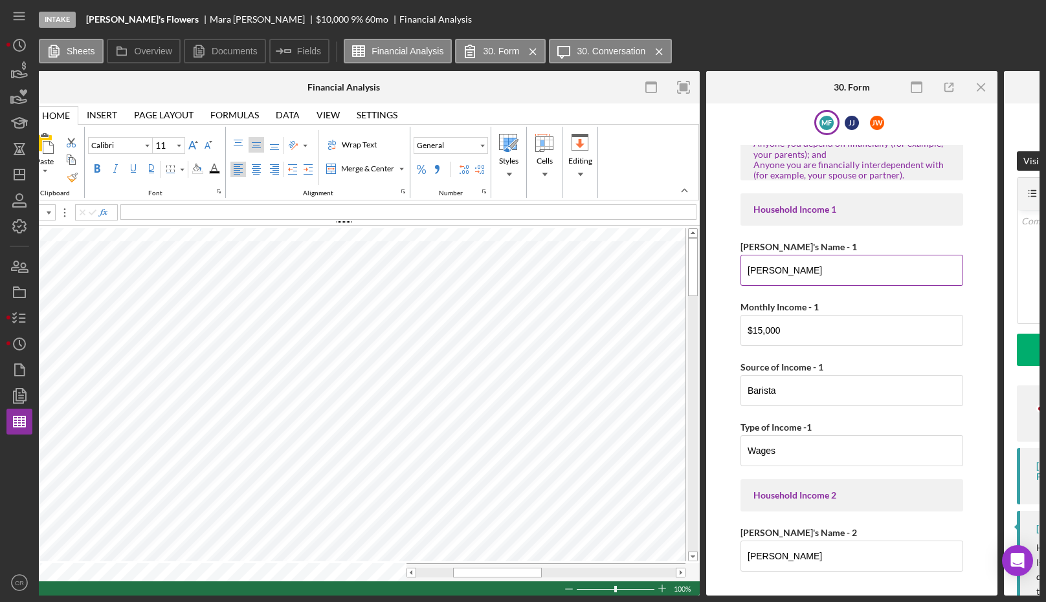
scroll to position [285, 0]
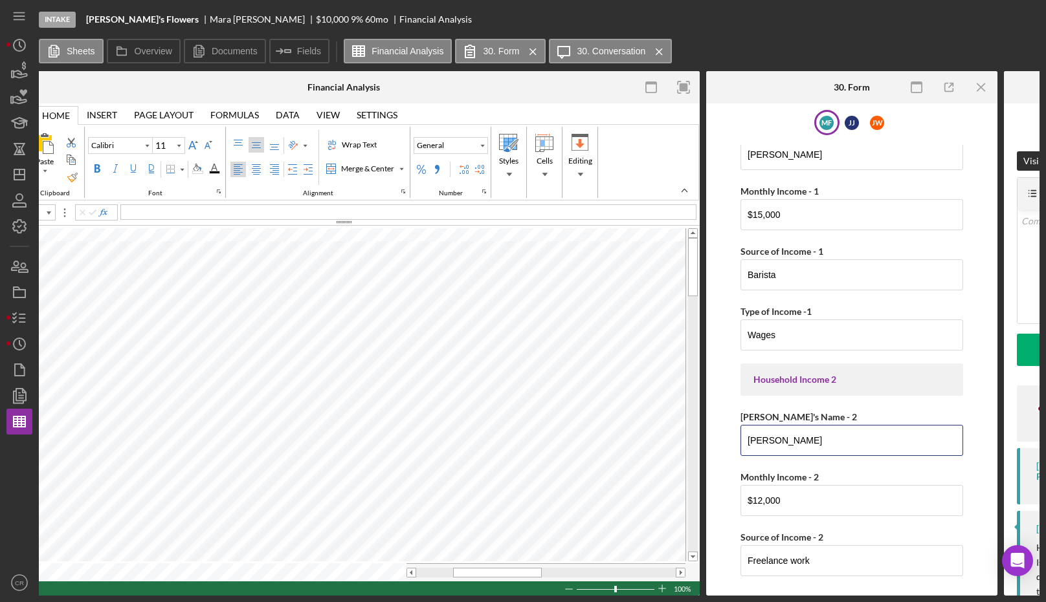
drag, startPoint x: 797, startPoint y: 432, endPoint x: 689, endPoint y: 410, distance: 110.4
click at [689, 410] on div "Sheets Financial Analysis Financial Analysis 2 Financial Analysis DEMO Financia…" at bounding box center [539, 333] width 1000 height 525
type input "[PERSON_NAME]"
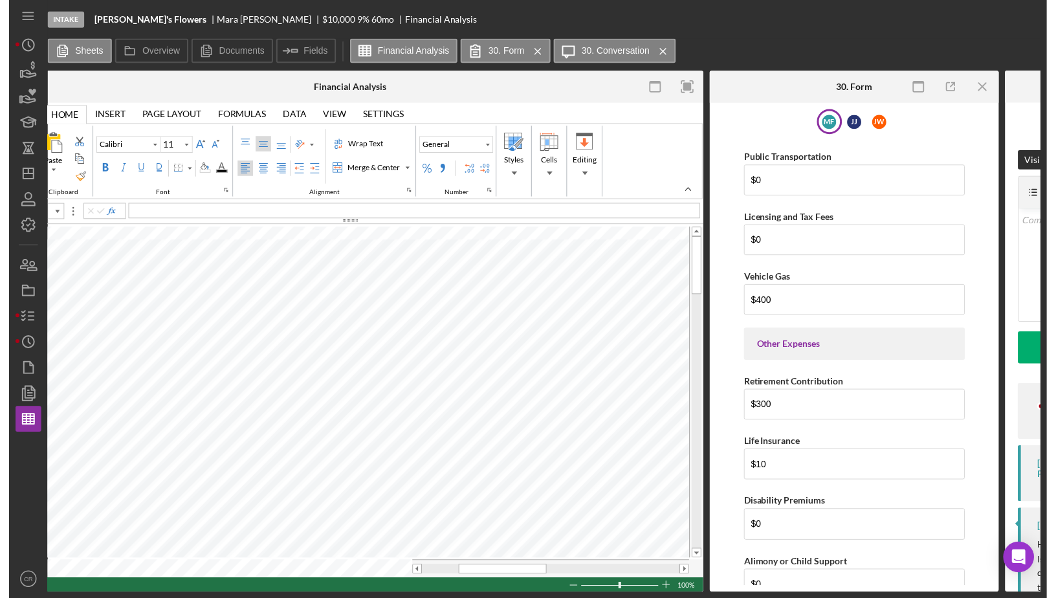
scroll to position [3066, 0]
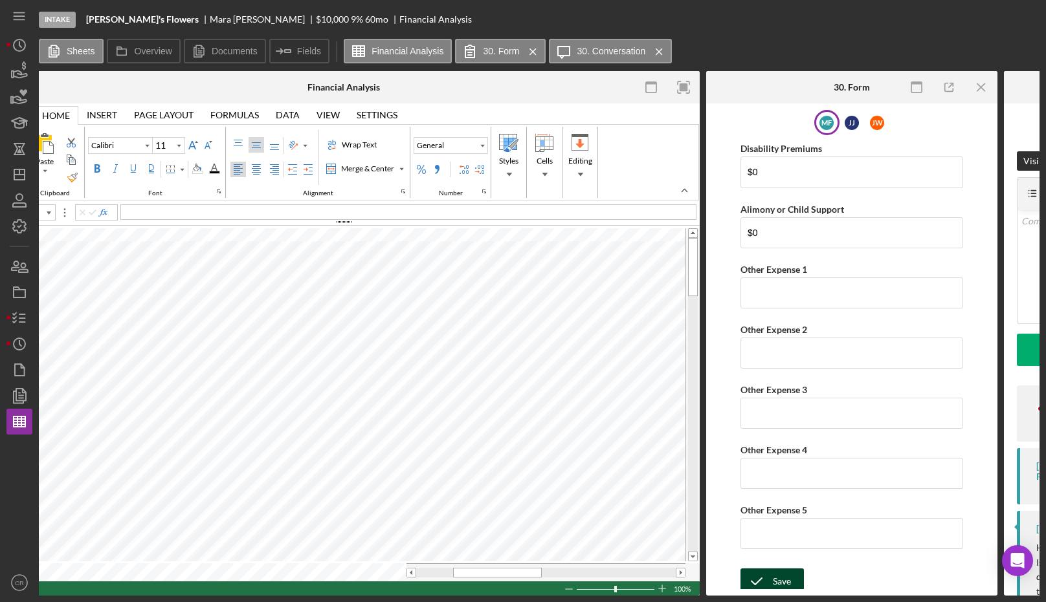
click at [769, 570] on icon "submit" at bounding box center [756, 582] width 32 height 32
